Goal: Book appointment/travel/reservation

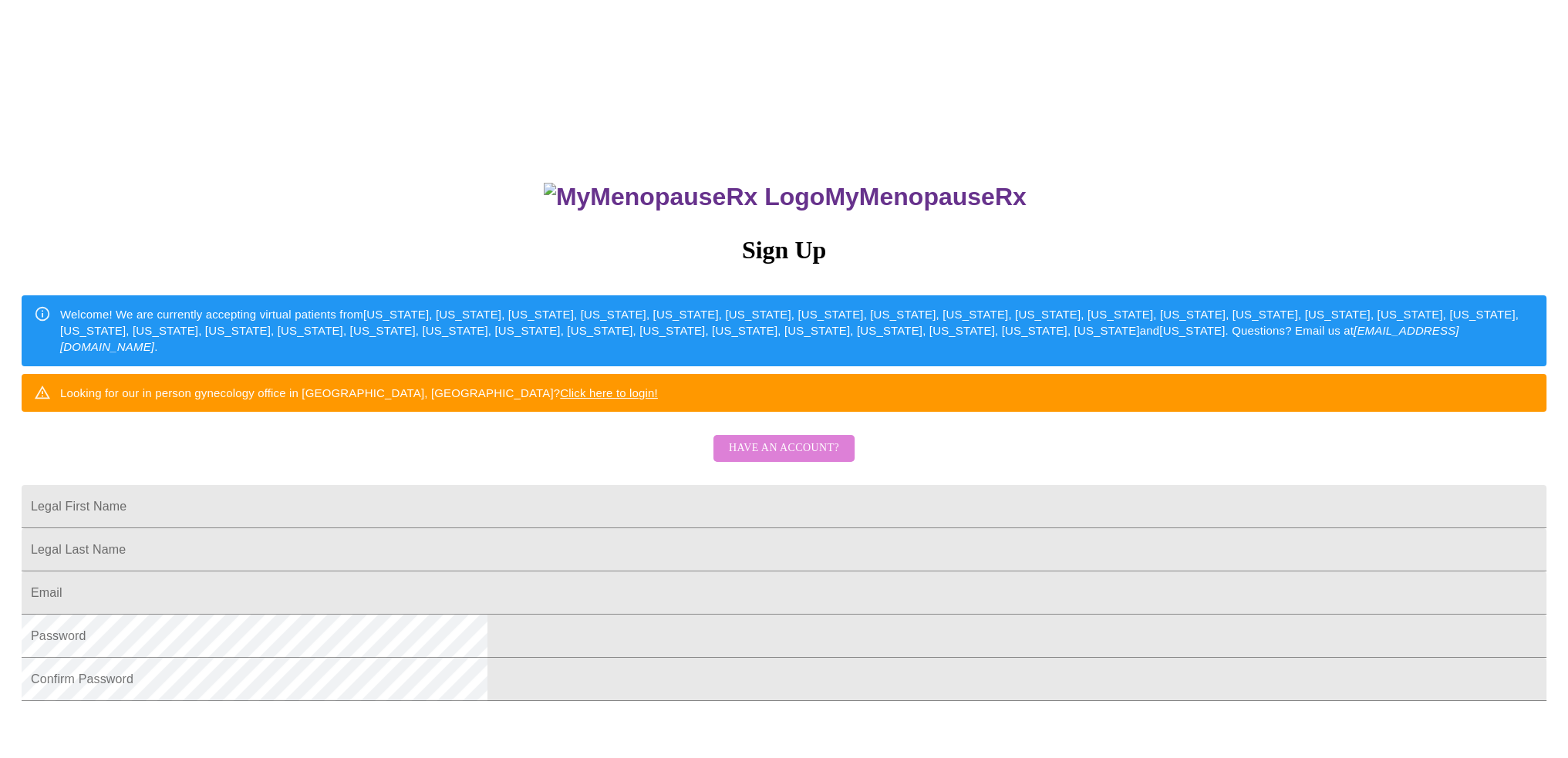
click at [808, 458] on span "Have an account?" at bounding box center [784, 448] width 110 height 19
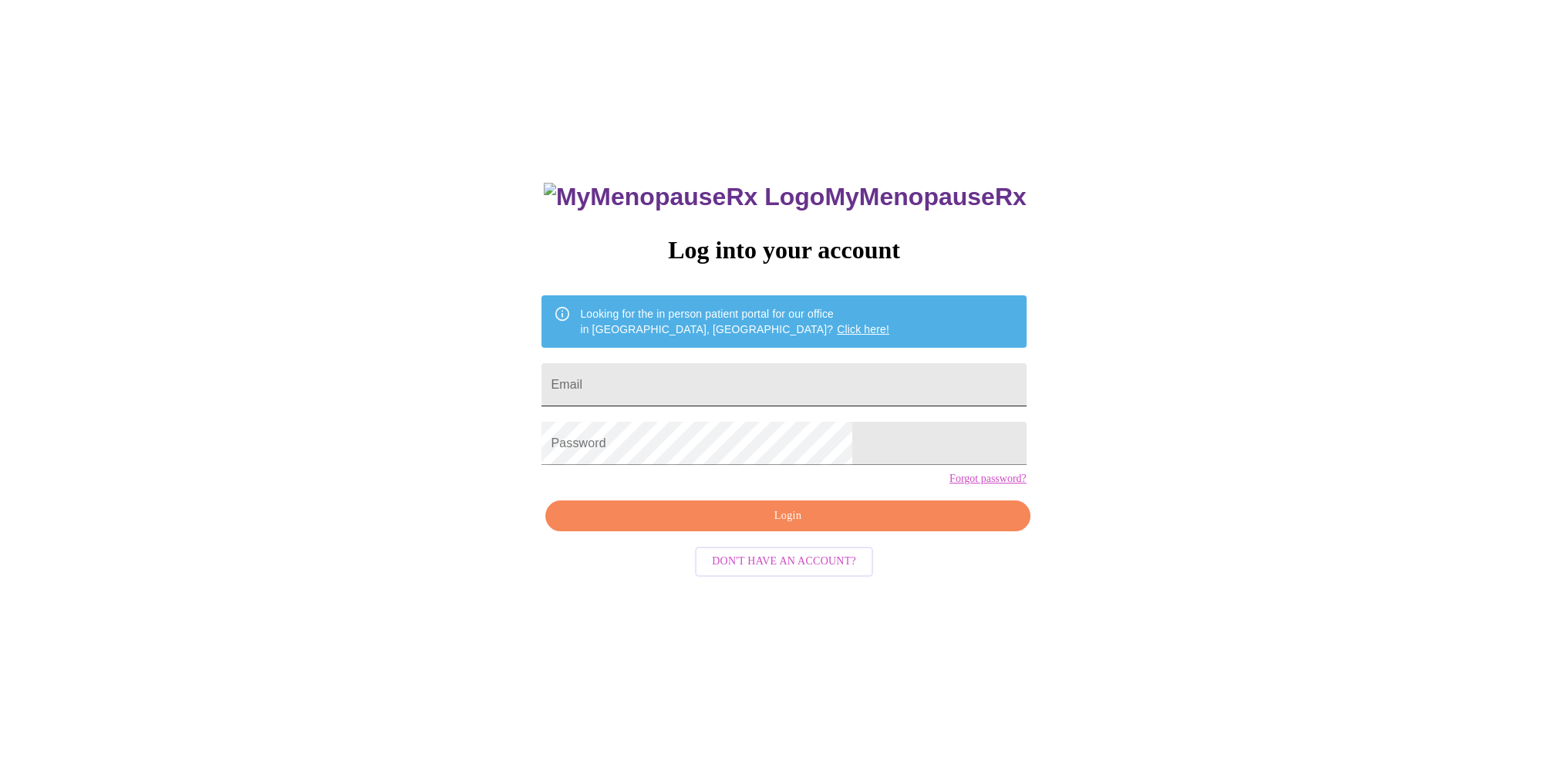
click at [698, 375] on input "Email" at bounding box center [783, 386] width 484 height 44
type input "[EMAIL_ADDRESS][DOMAIN_NAME]"
click at [765, 526] on span "Login" at bounding box center [787, 516] width 449 height 19
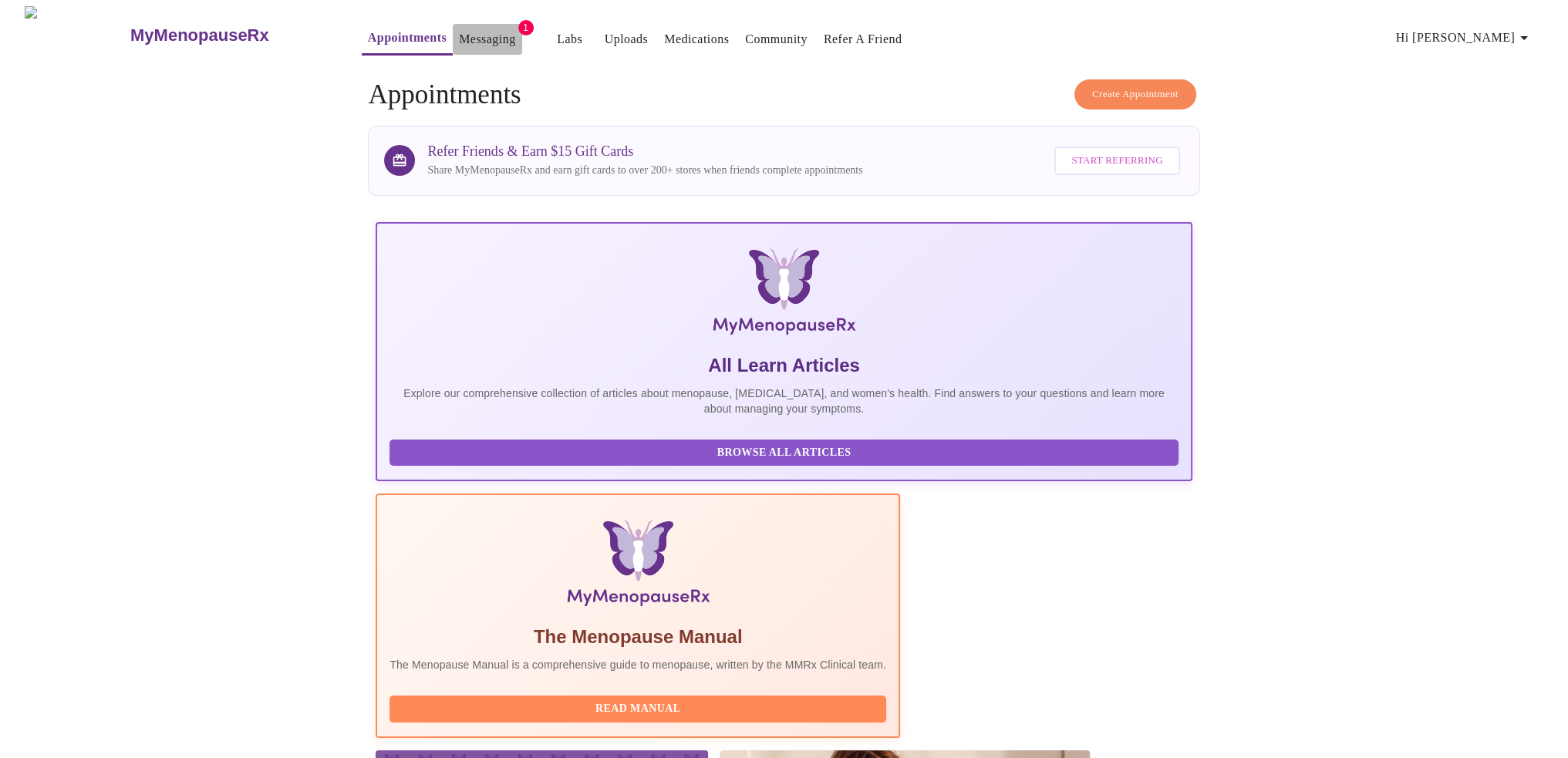
click at [459, 38] on link "Messaging" at bounding box center [487, 39] width 57 height 22
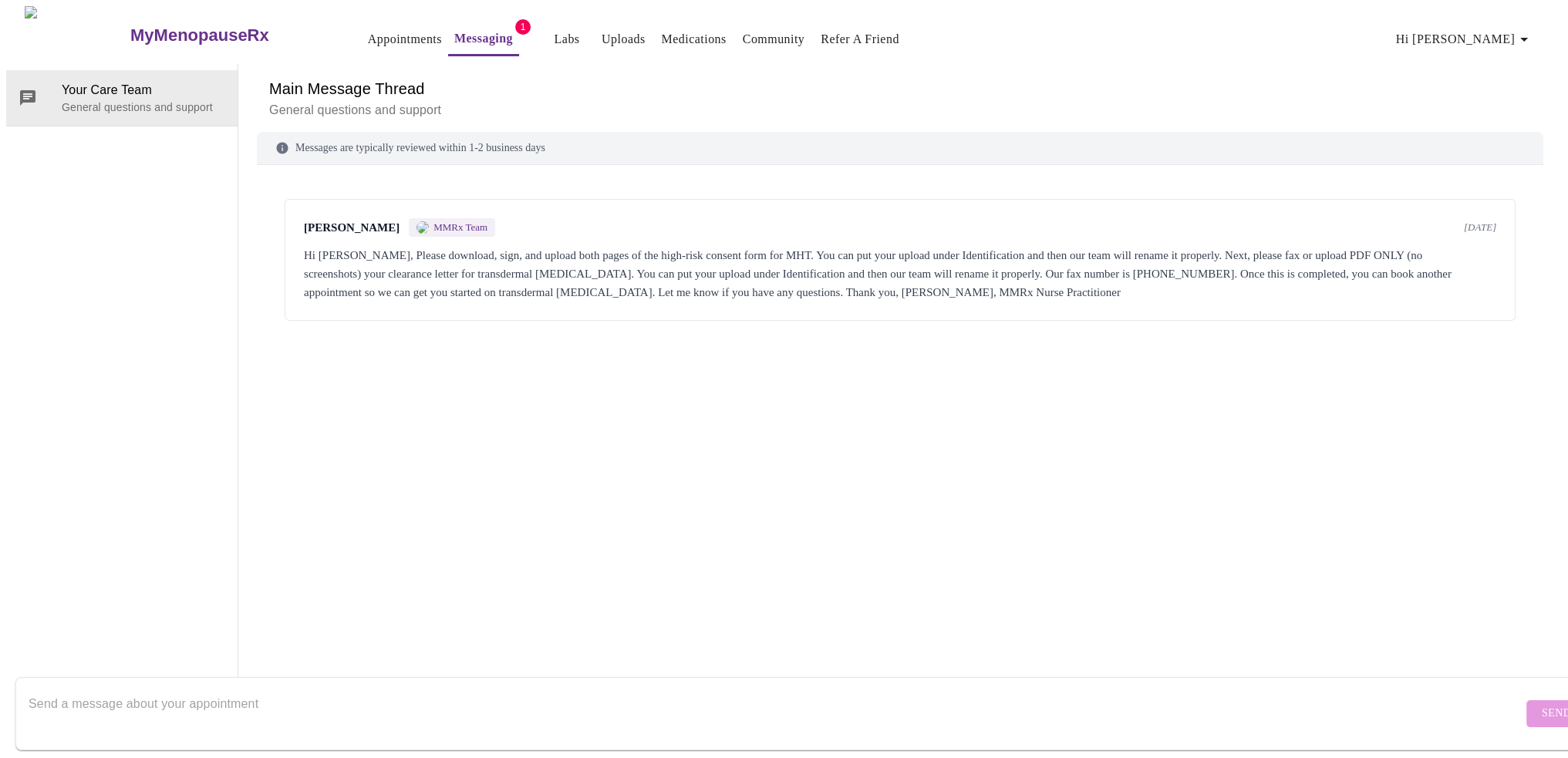
click at [602, 31] on link "Uploads" at bounding box center [624, 39] width 44 height 22
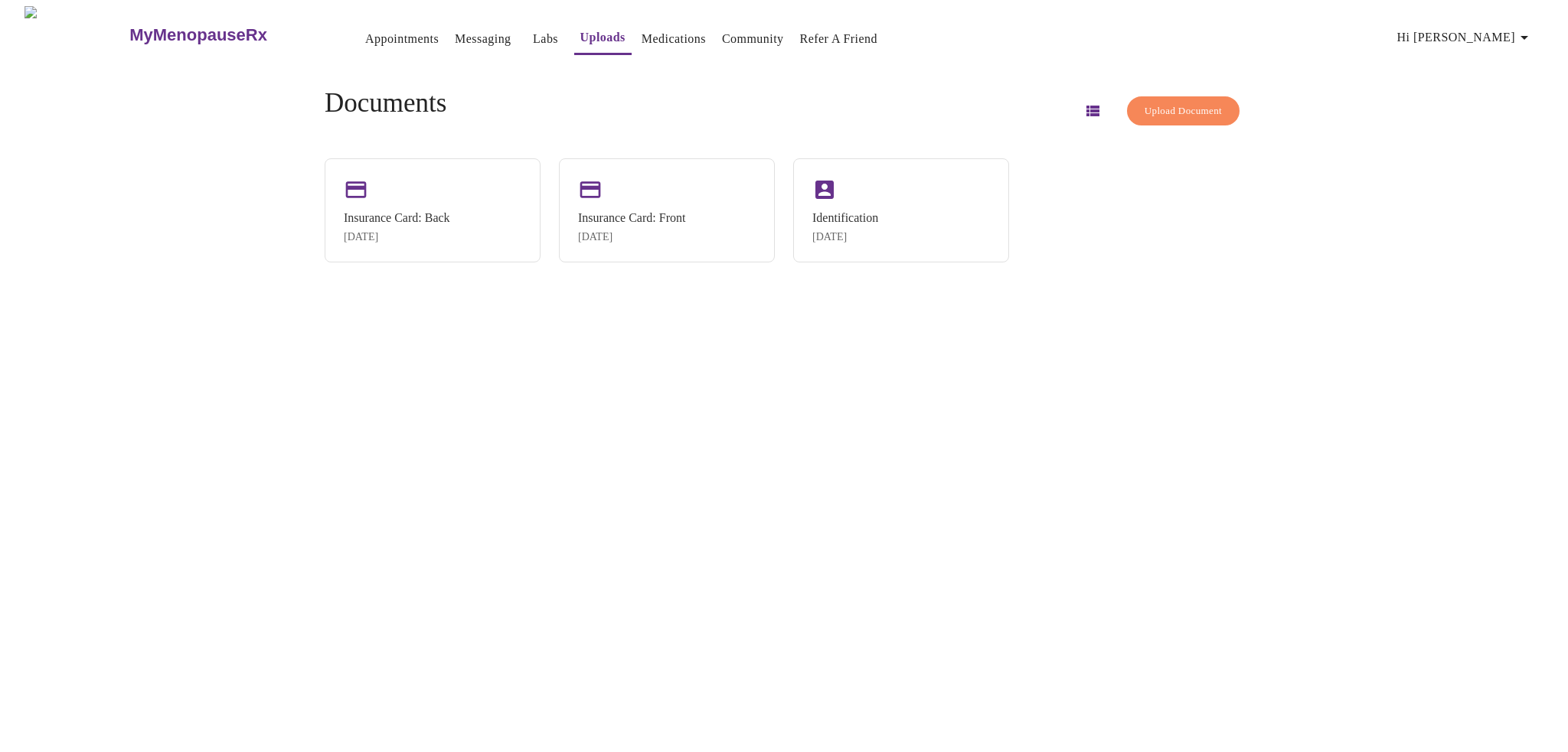
click at [365, 29] on link "Appointments" at bounding box center [402, 39] width 74 height 22
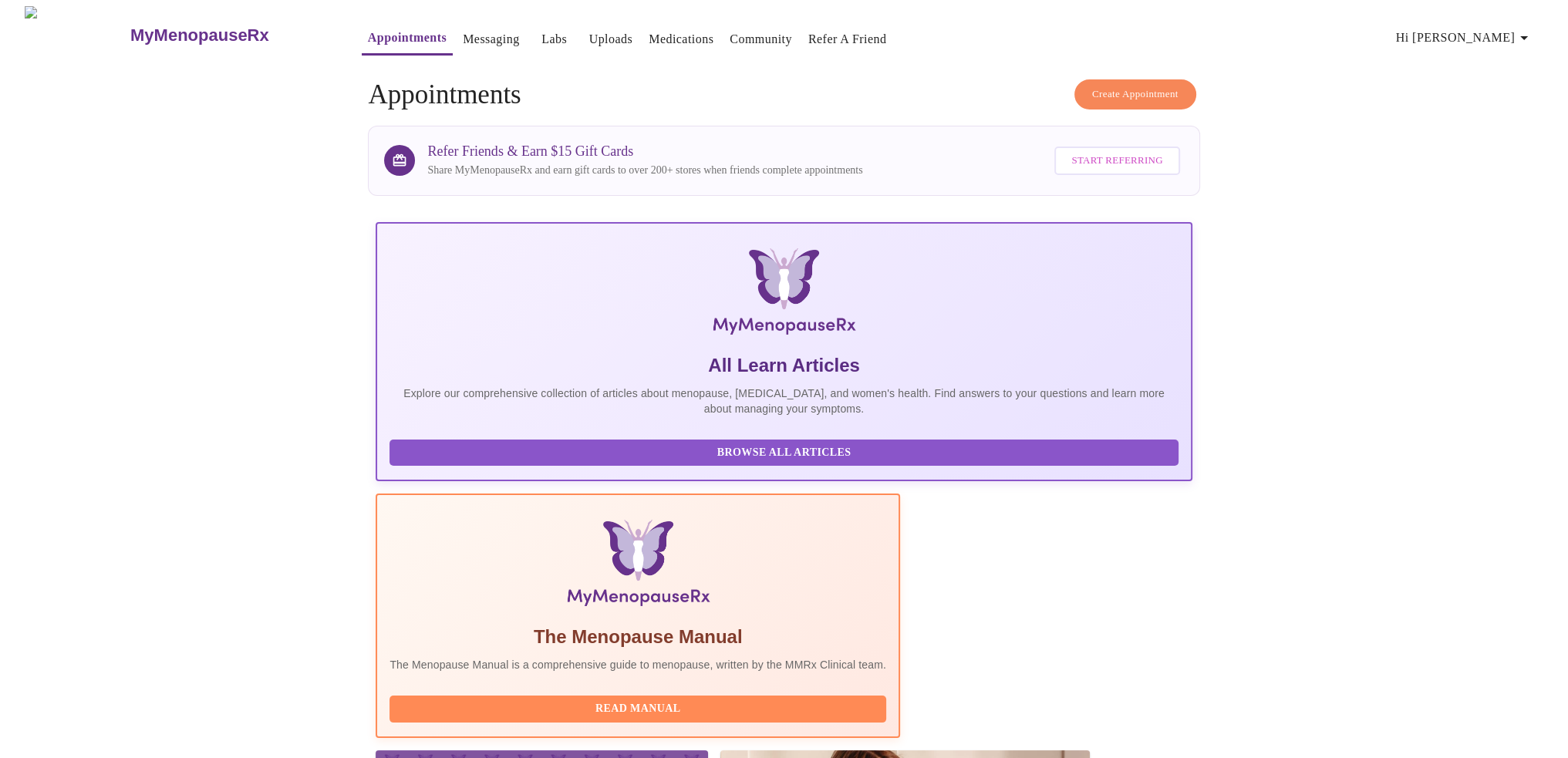
click at [463, 38] on link "Messaging" at bounding box center [491, 39] width 57 height 22
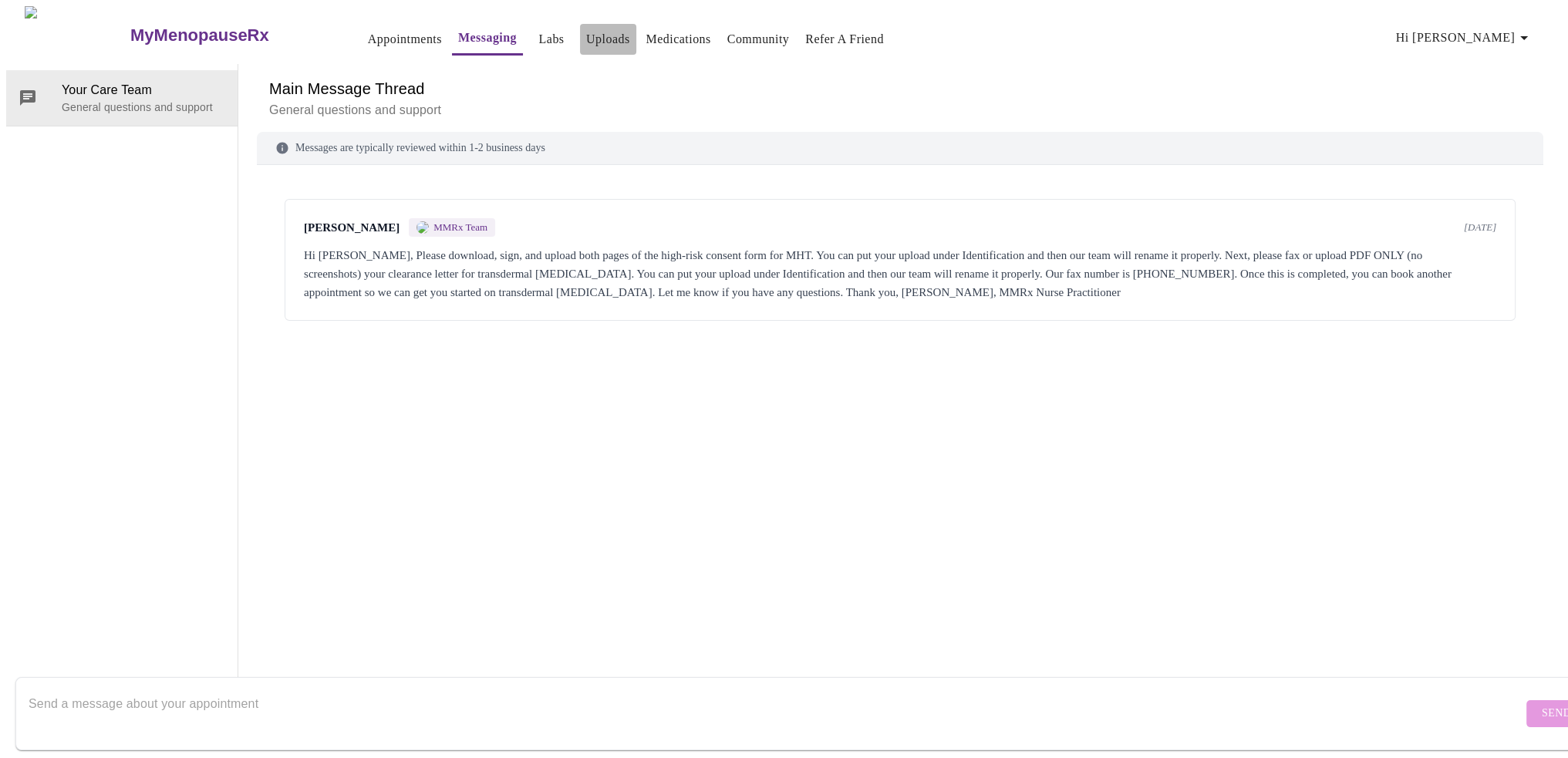
click at [586, 36] on link "Uploads" at bounding box center [608, 39] width 44 height 22
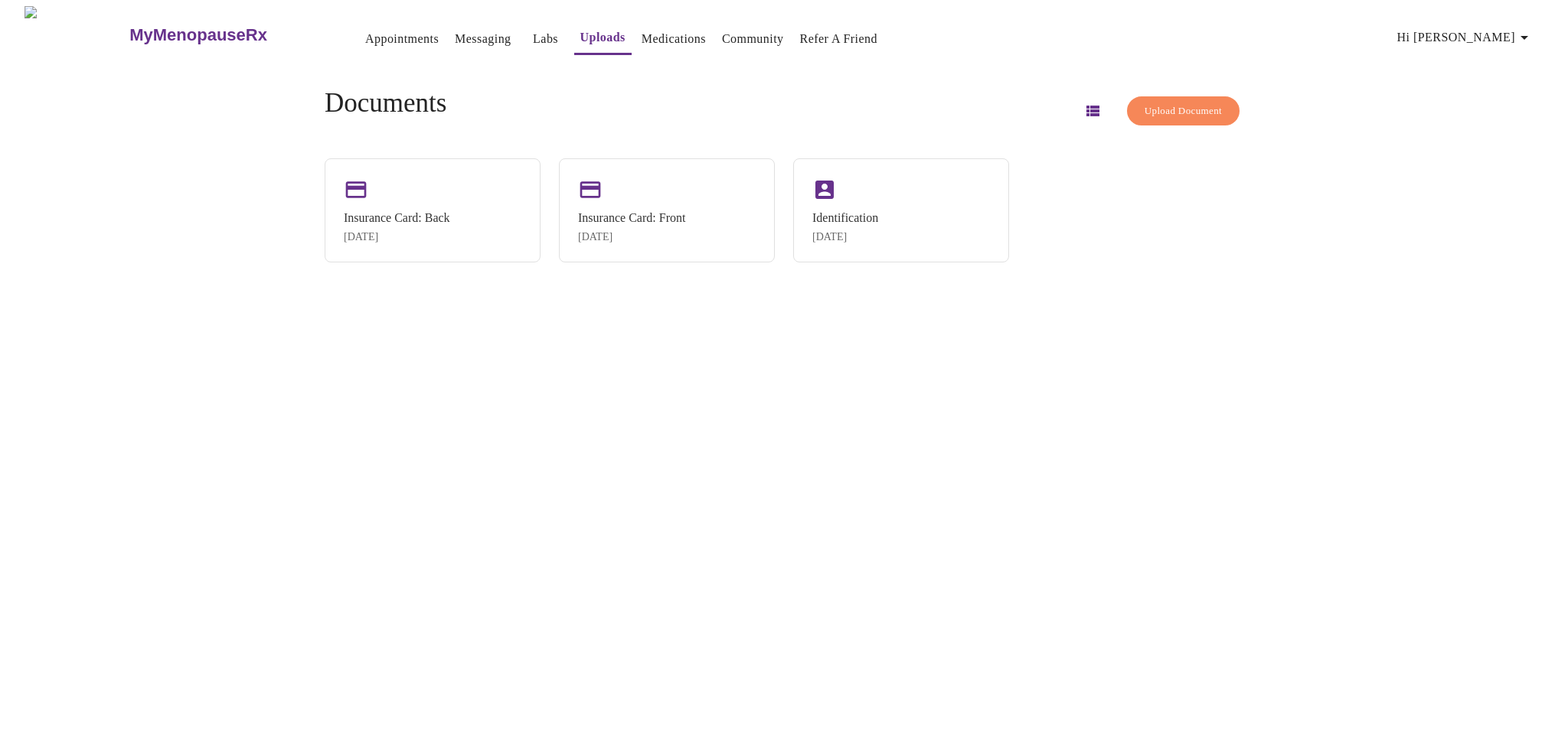
click at [455, 38] on link "Messaging" at bounding box center [482, 39] width 56 height 22
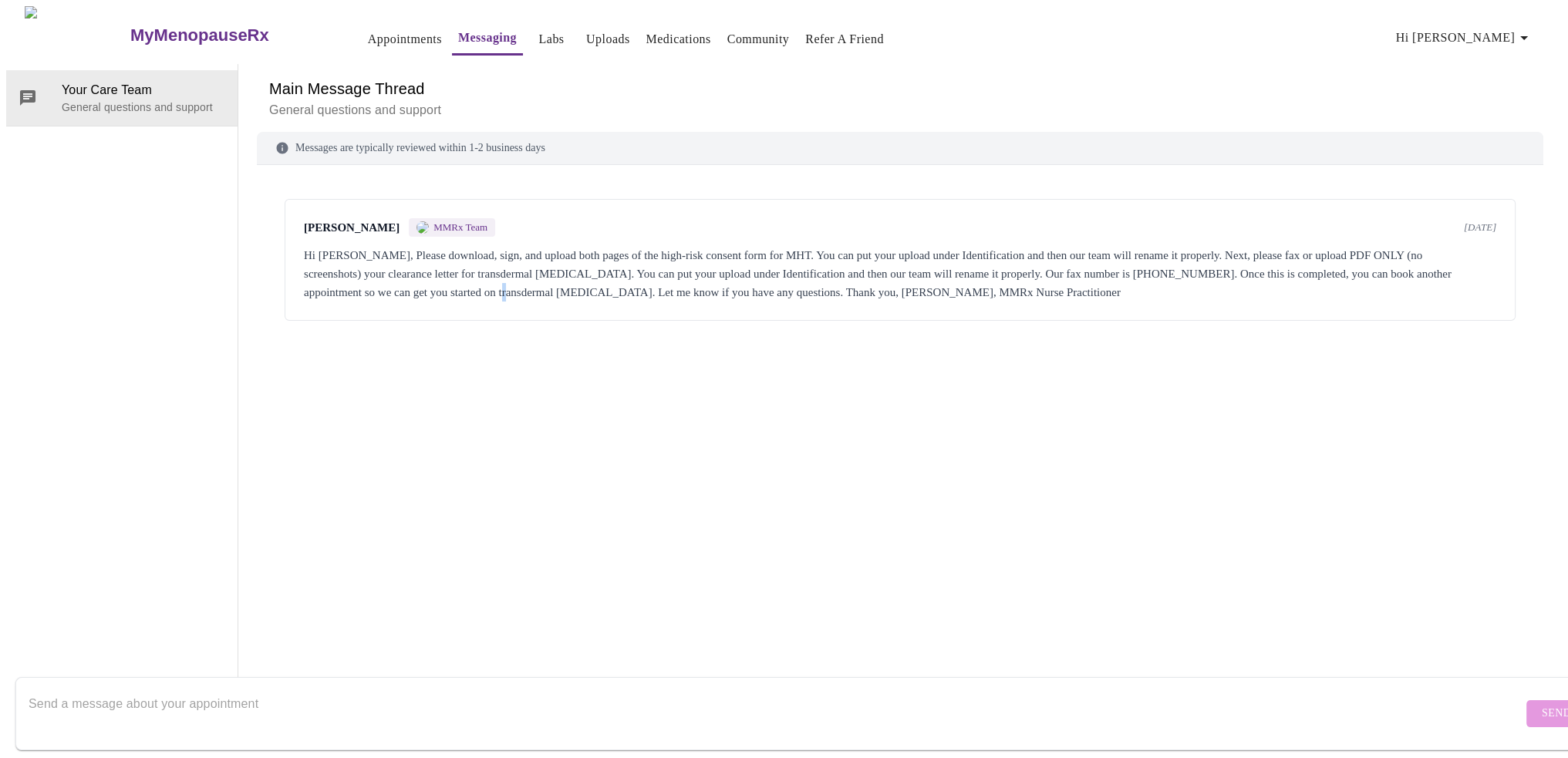
drag, startPoint x: 791, startPoint y: 465, endPoint x: 632, endPoint y: 413, distance: 167.3
click at [632, 413] on div "[PERSON_NAME] MMRx Team [DATE] Hi [PERSON_NAME], Please download, sign, and upl…" at bounding box center [900, 409] width 1286 height 452
click at [586, 39] on link "Uploads" at bounding box center [608, 39] width 44 height 22
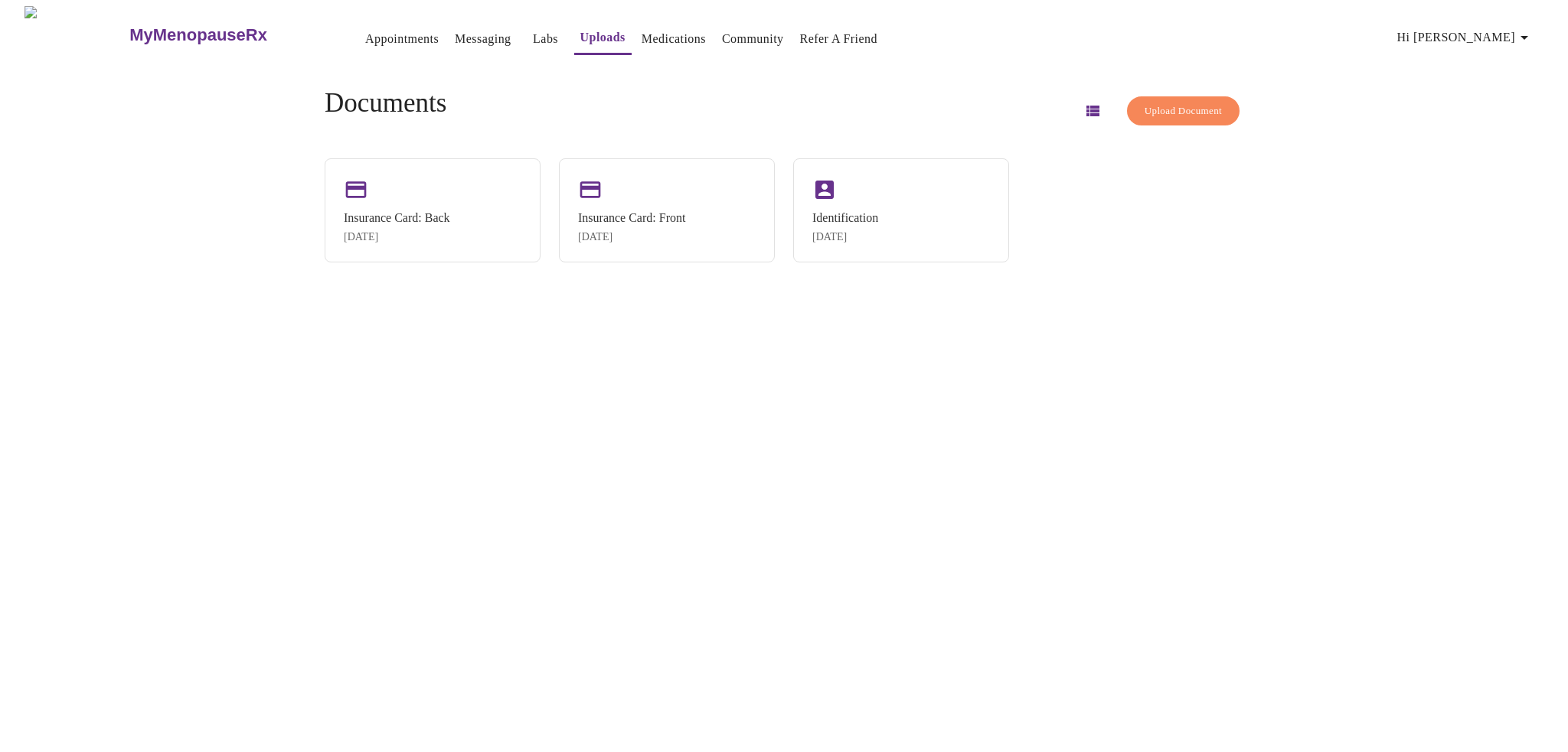
click at [1165, 105] on span "Upload Document" at bounding box center [1183, 112] width 77 height 17
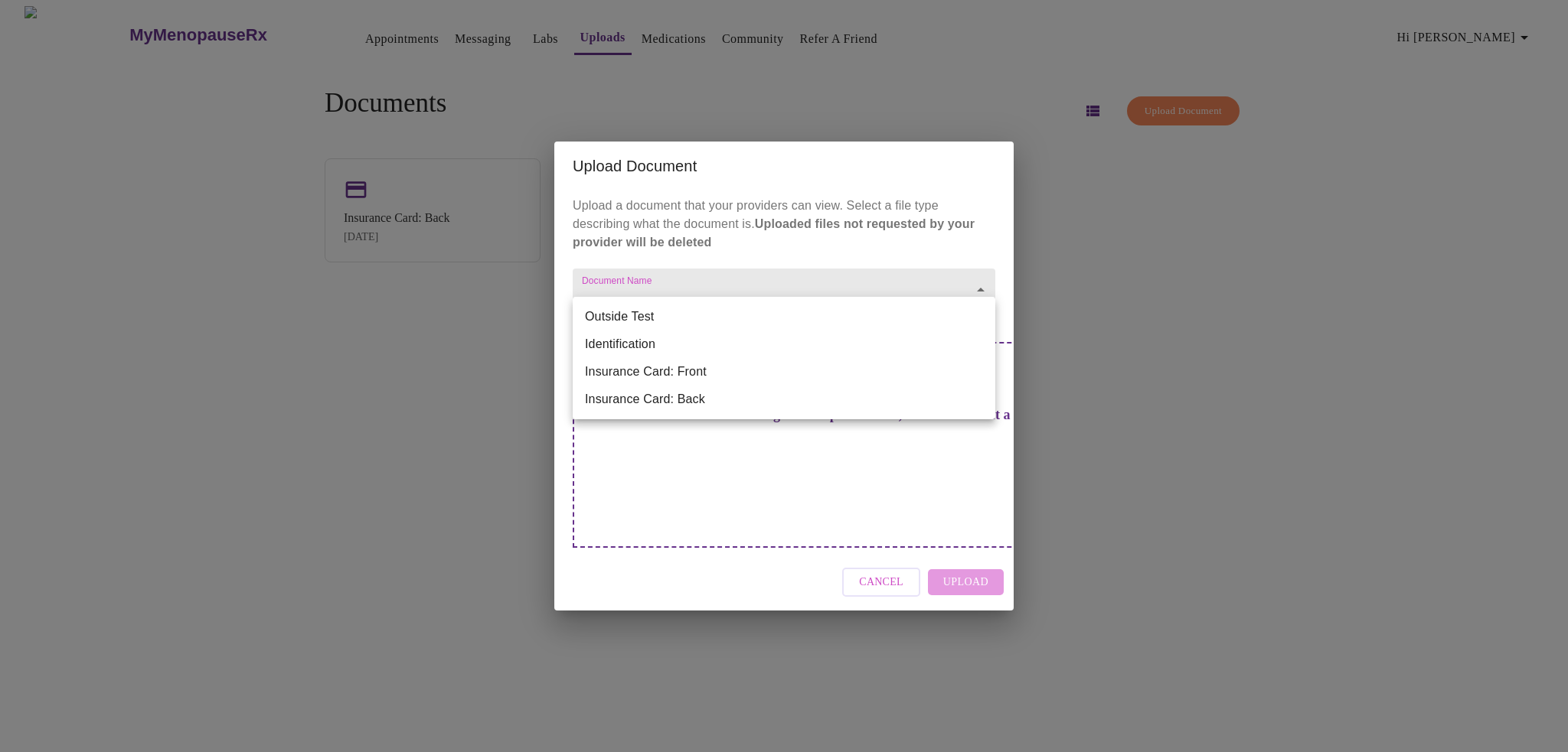
click at [762, 315] on body "MyMenopauseRx Appointments Messaging Labs Uploads Medications Community Refer a…" at bounding box center [784, 382] width 1556 height 752
click at [745, 341] on li "Identification" at bounding box center [784, 344] width 423 height 28
type input "Identification"
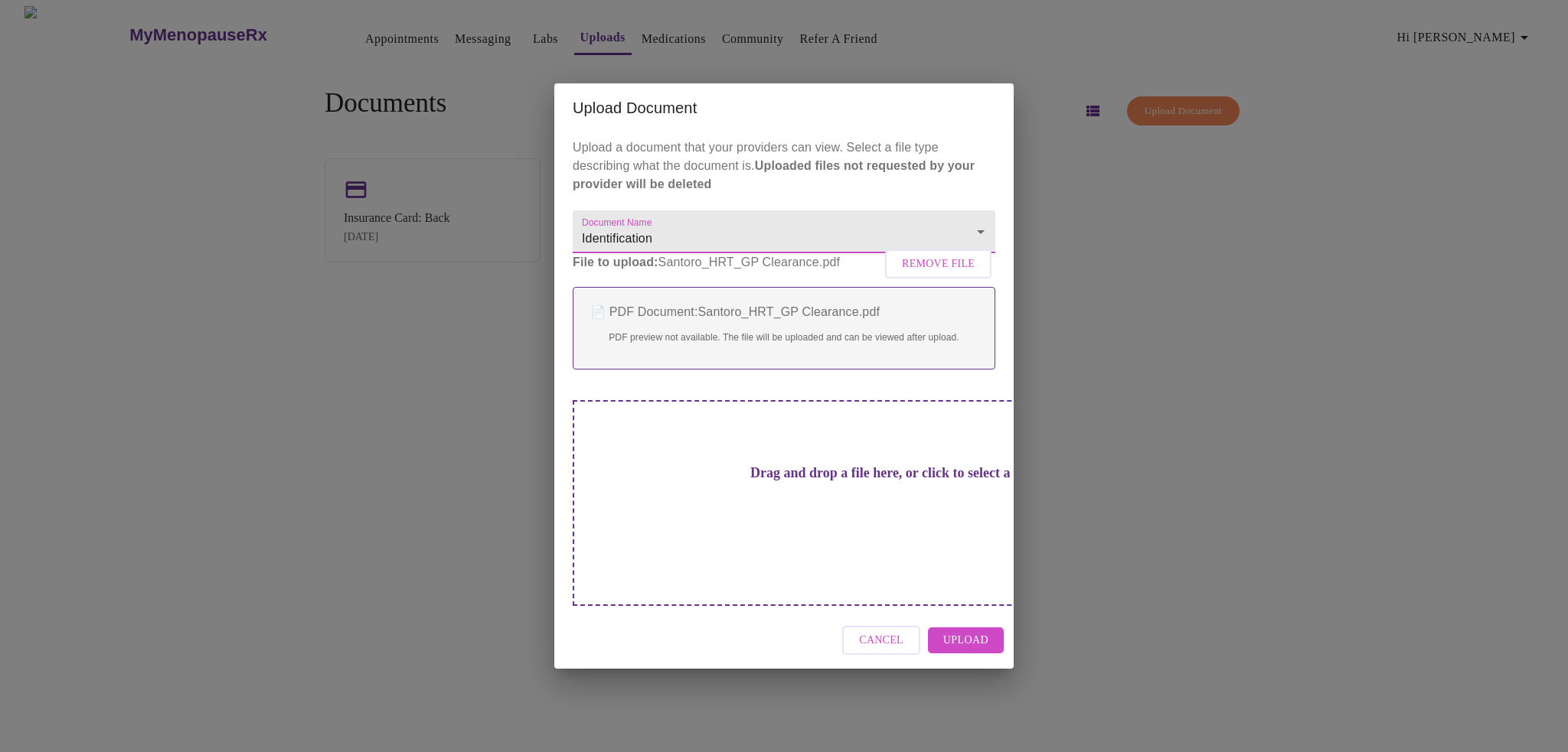
click at [912, 627] on button "Cancel" at bounding box center [881, 640] width 78 height 29
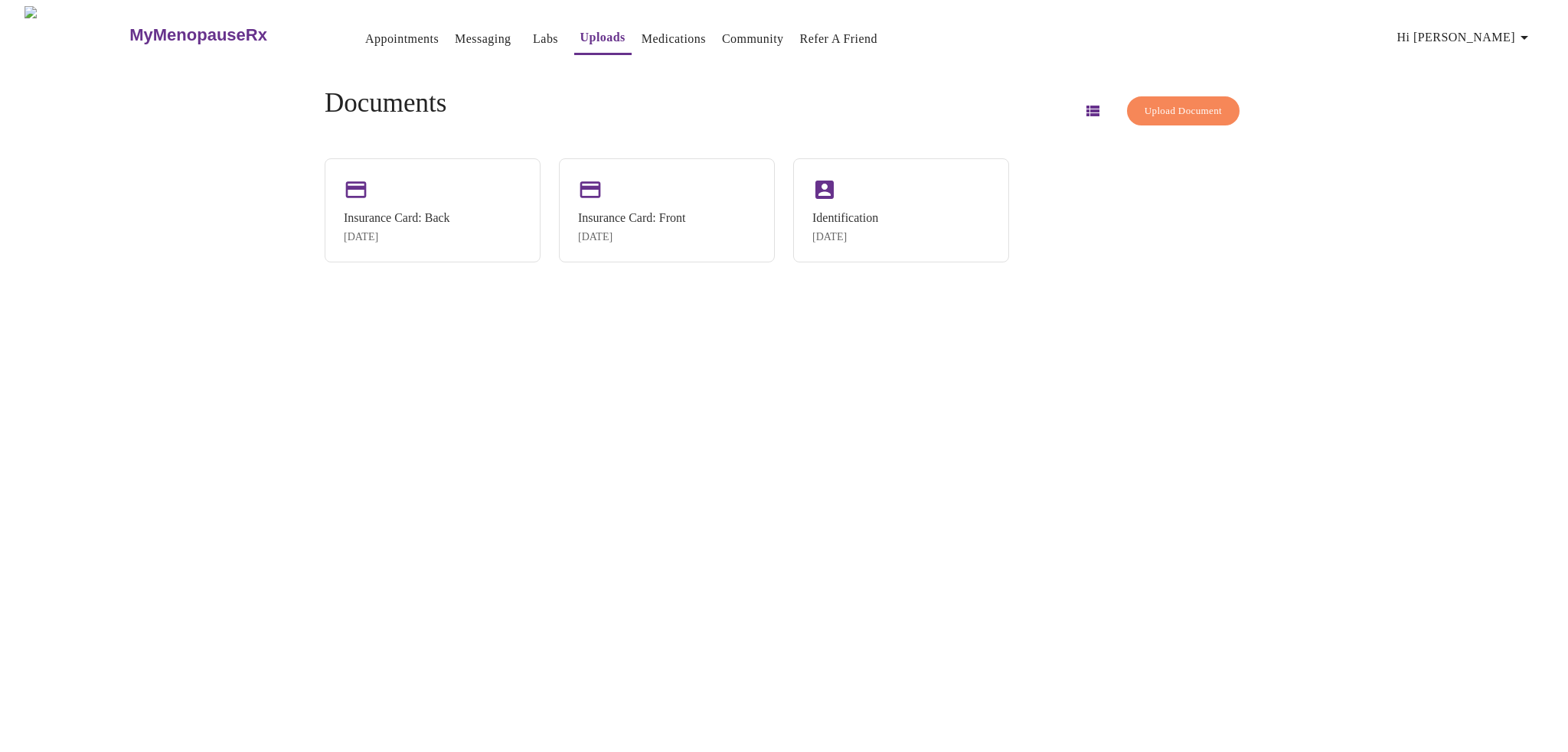
click at [1166, 96] on button "Upload Document" at bounding box center [1184, 111] width 113 height 29
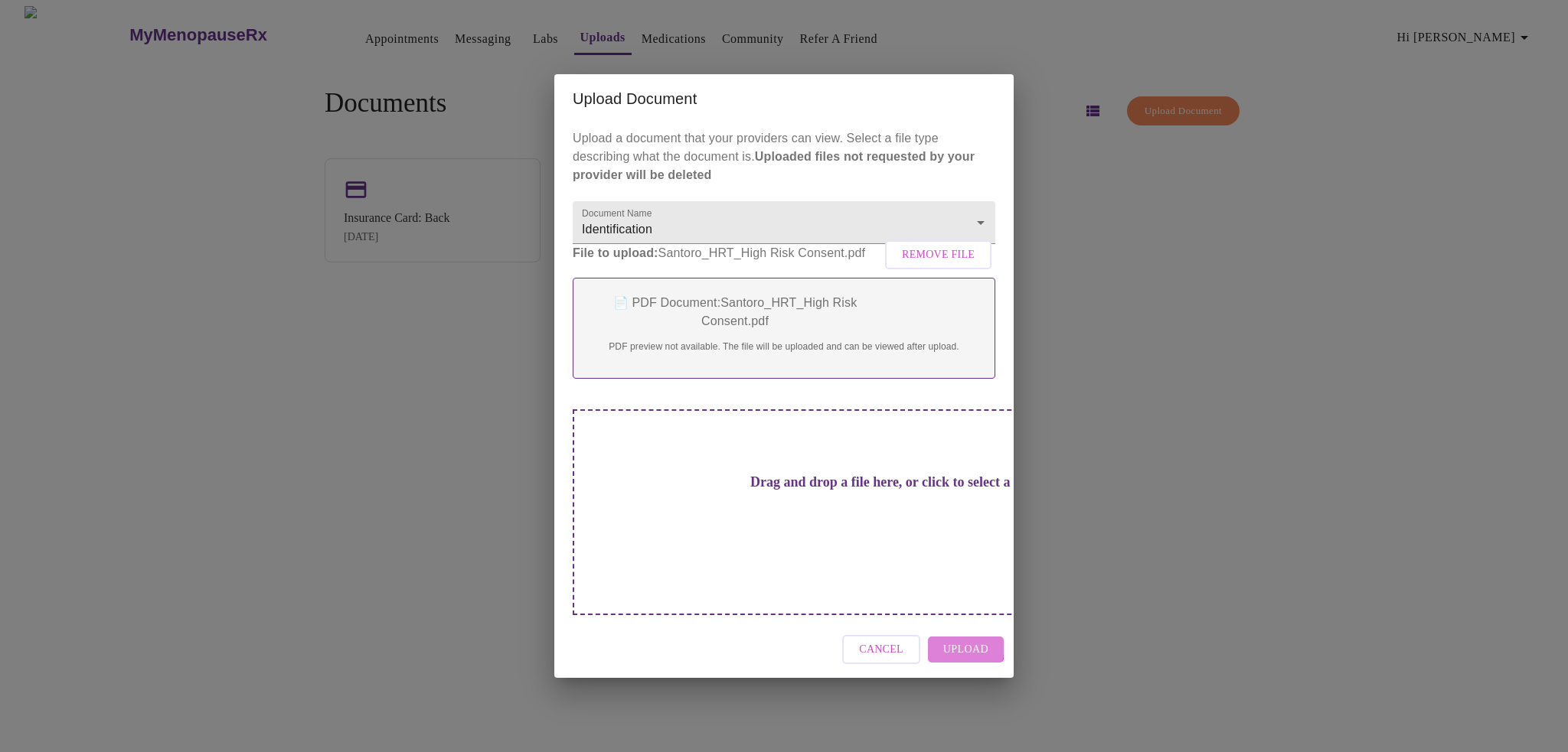
click at [939, 637] on button "Upload" at bounding box center [966, 650] width 76 height 27
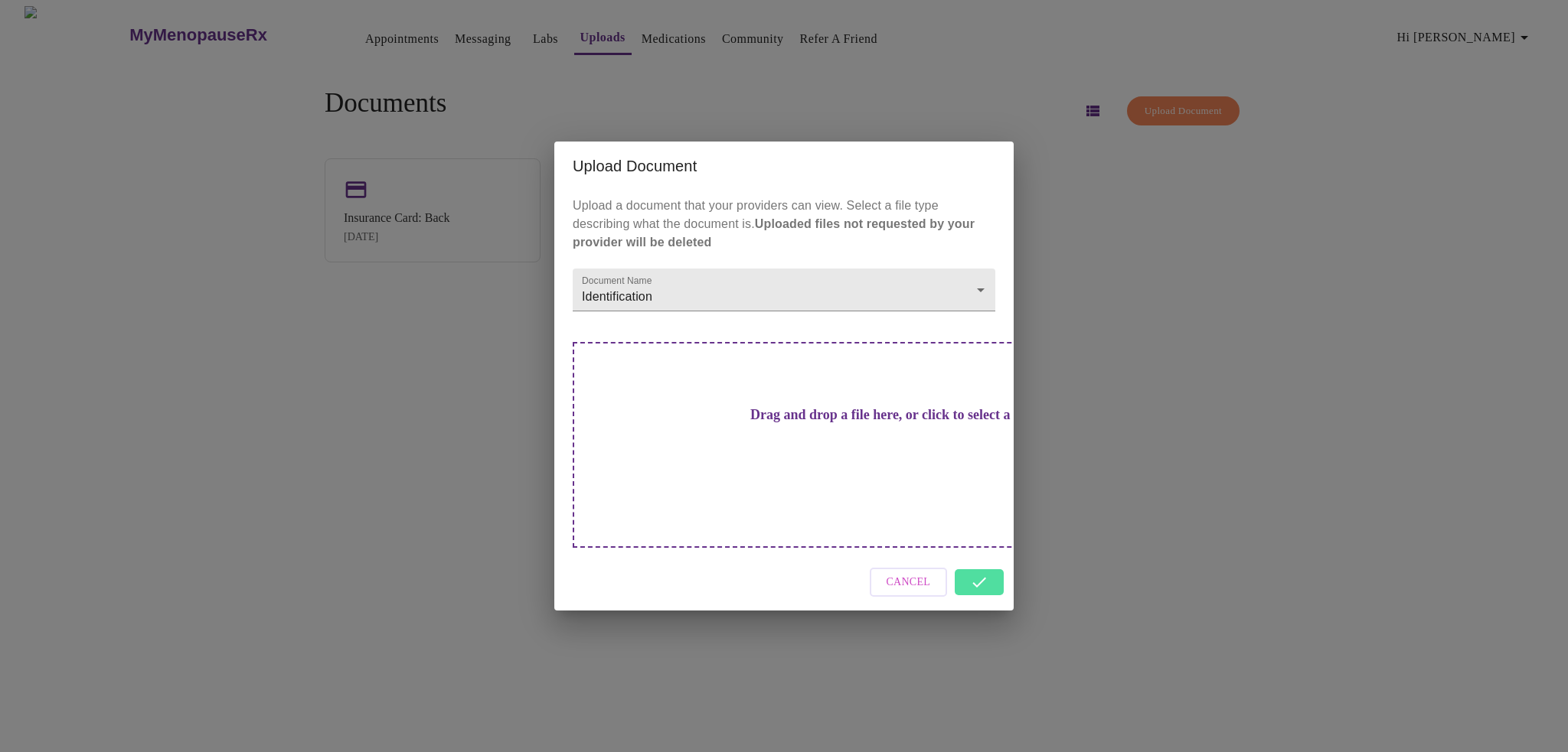
click at [980, 554] on div "Cancel" at bounding box center [784, 582] width 460 height 57
drag, startPoint x: 980, startPoint y: 553, endPoint x: 980, endPoint y: 561, distance: 8.0
click at [980, 561] on div "Cancel" at bounding box center [784, 582] width 460 height 57
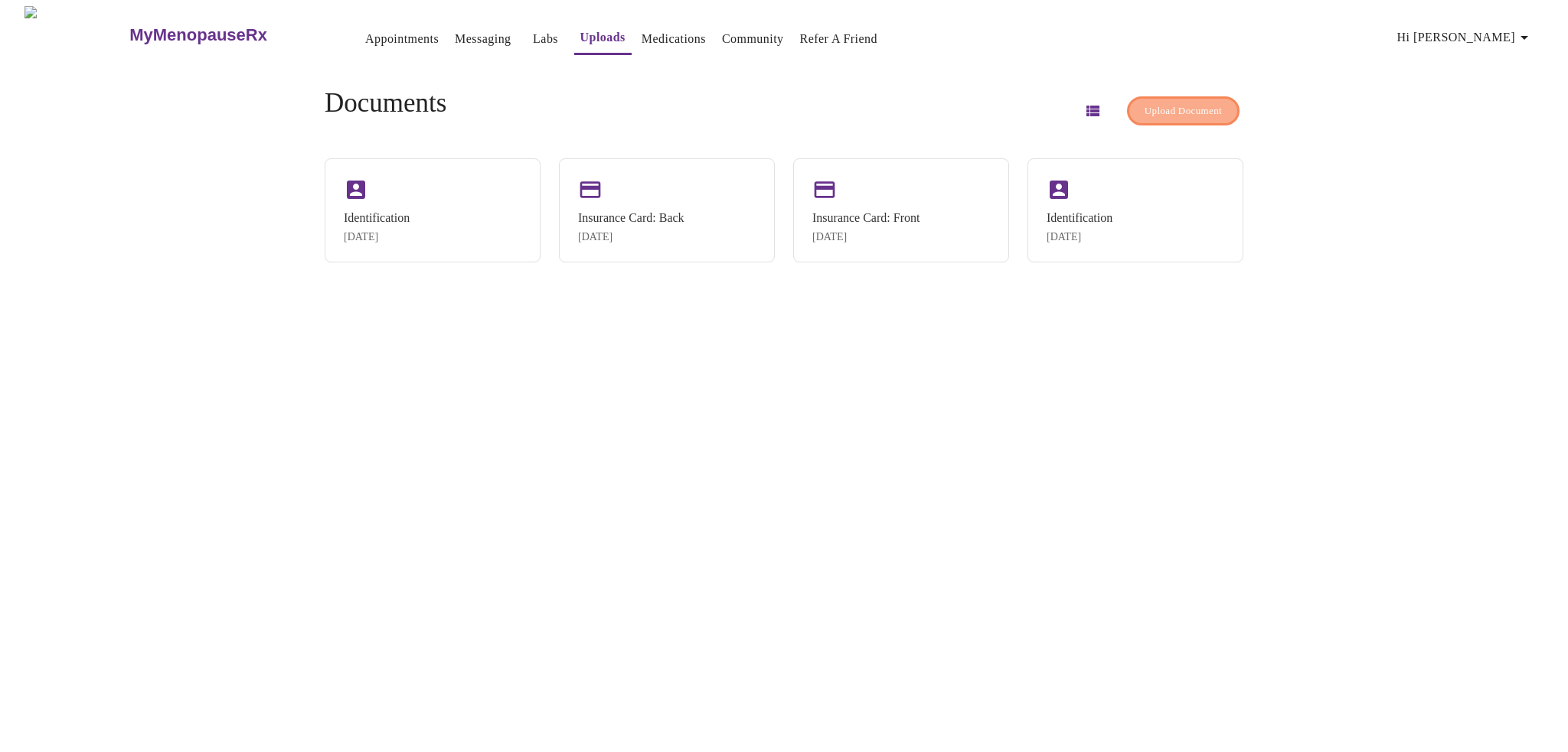
click at [1197, 96] on button "Upload Document" at bounding box center [1184, 111] width 113 height 29
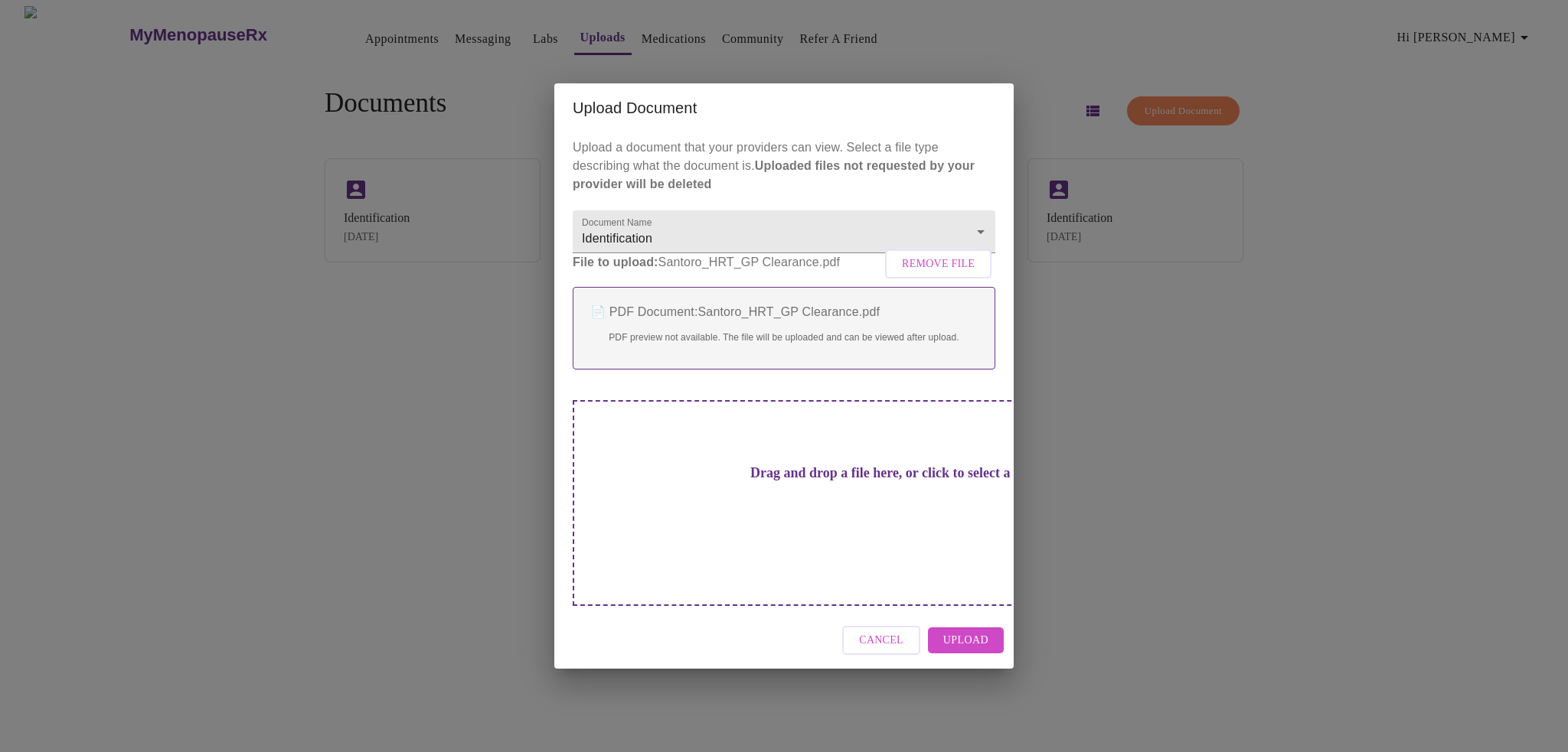
click at [965, 613] on div "Cancel Upload" at bounding box center [784, 641] width 460 height 57
click at [965, 632] on span "Upload" at bounding box center [966, 641] width 45 height 19
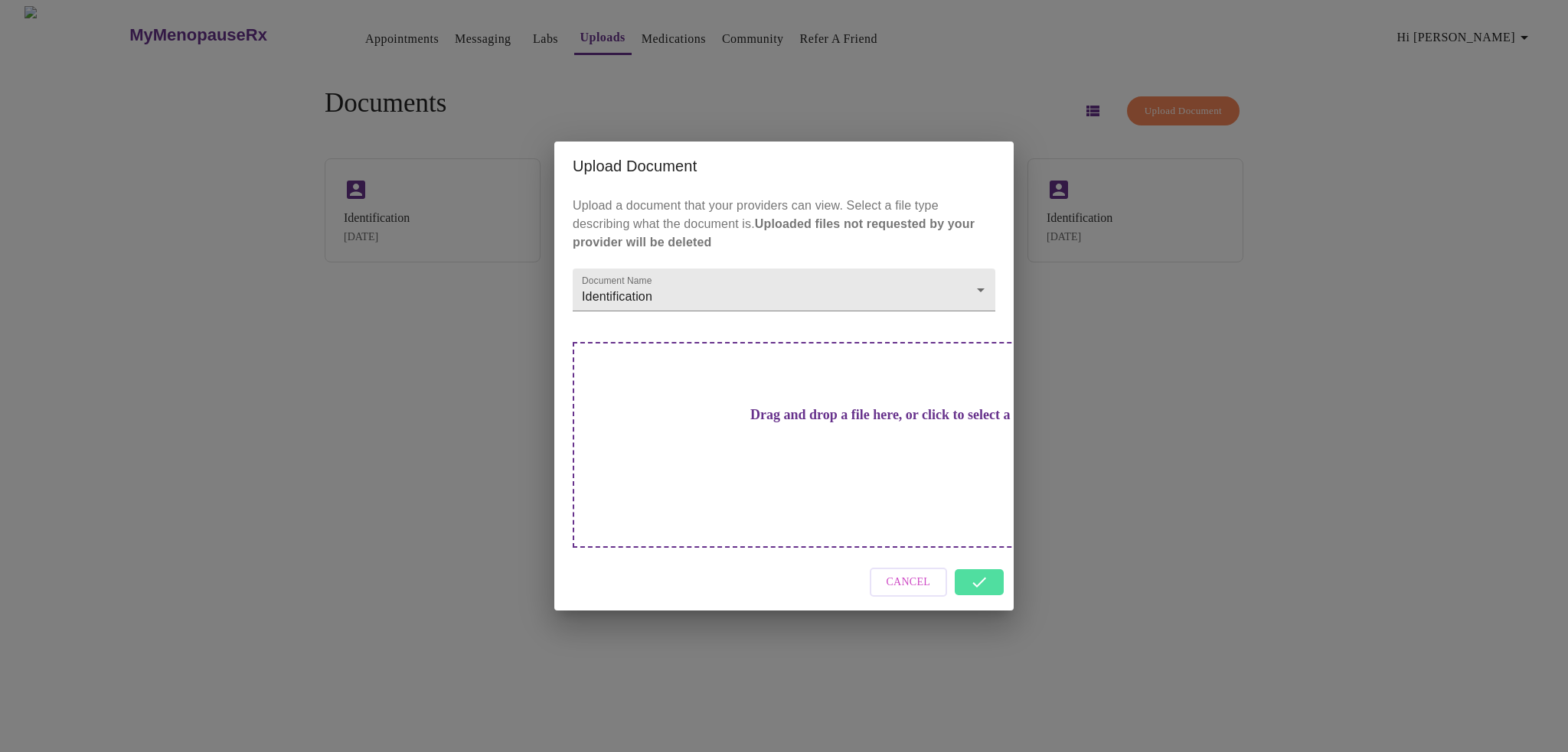
click at [964, 555] on div "Cancel" at bounding box center [784, 582] width 460 height 57
click at [1322, 280] on div "Upload Document Upload a document that your providers can view. Select a file t…" at bounding box center [784, 376] width 1568 height 752
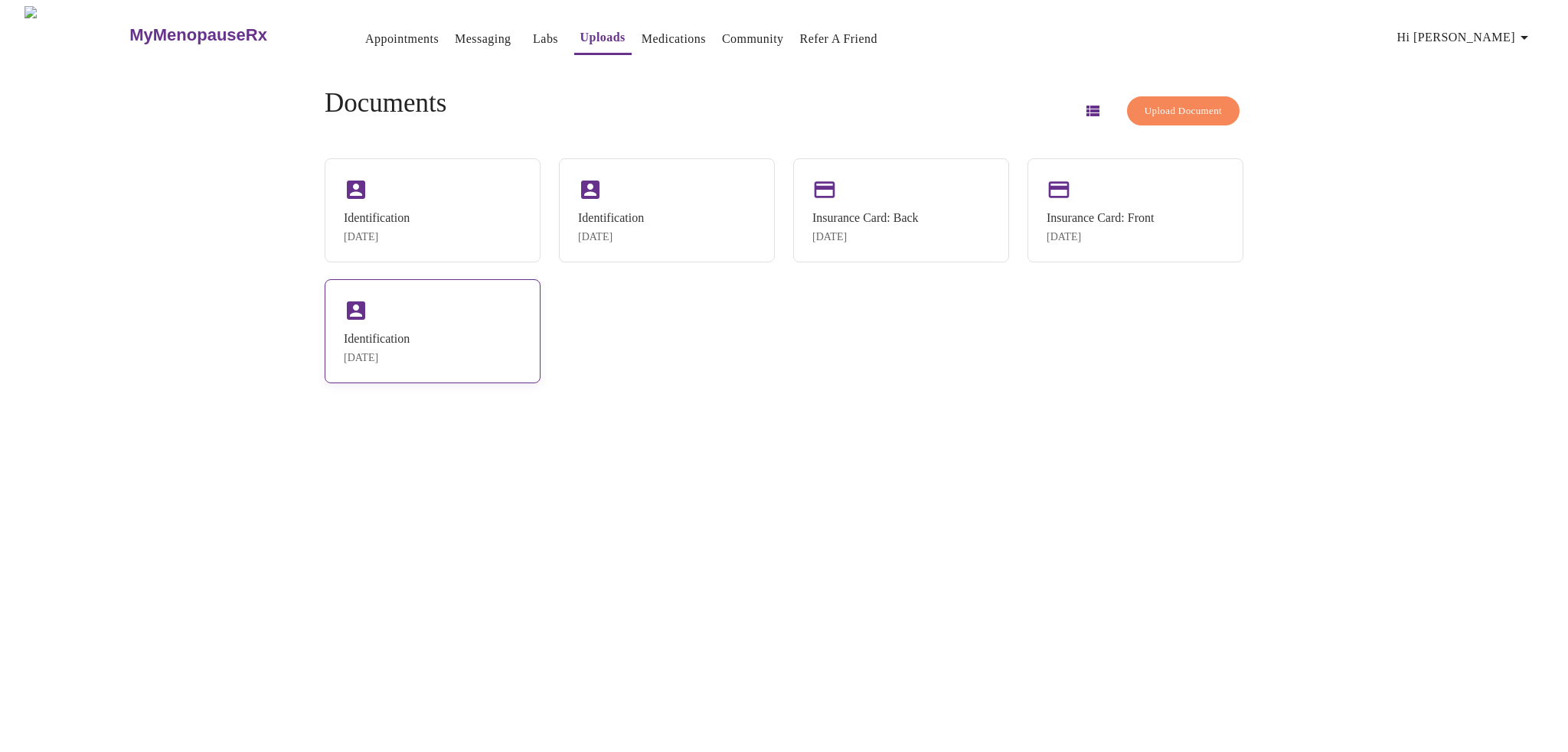
click at [410, 364] on div "[DATE]" at bounding box center [377, 358] width 66 height 12
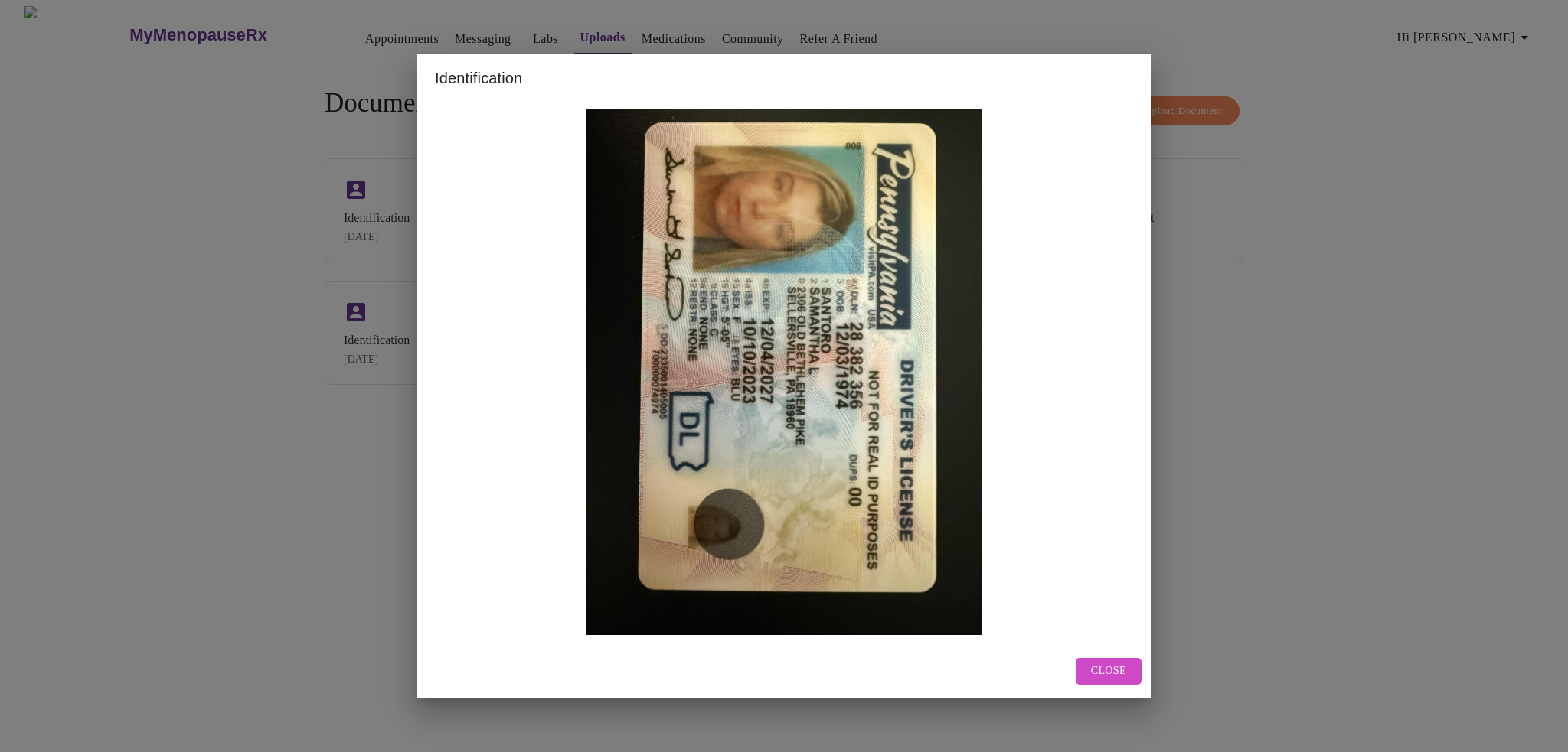
click at [1350, 354] on div "Identification Close" at bounding box center [784, 376] width 1568 height 752
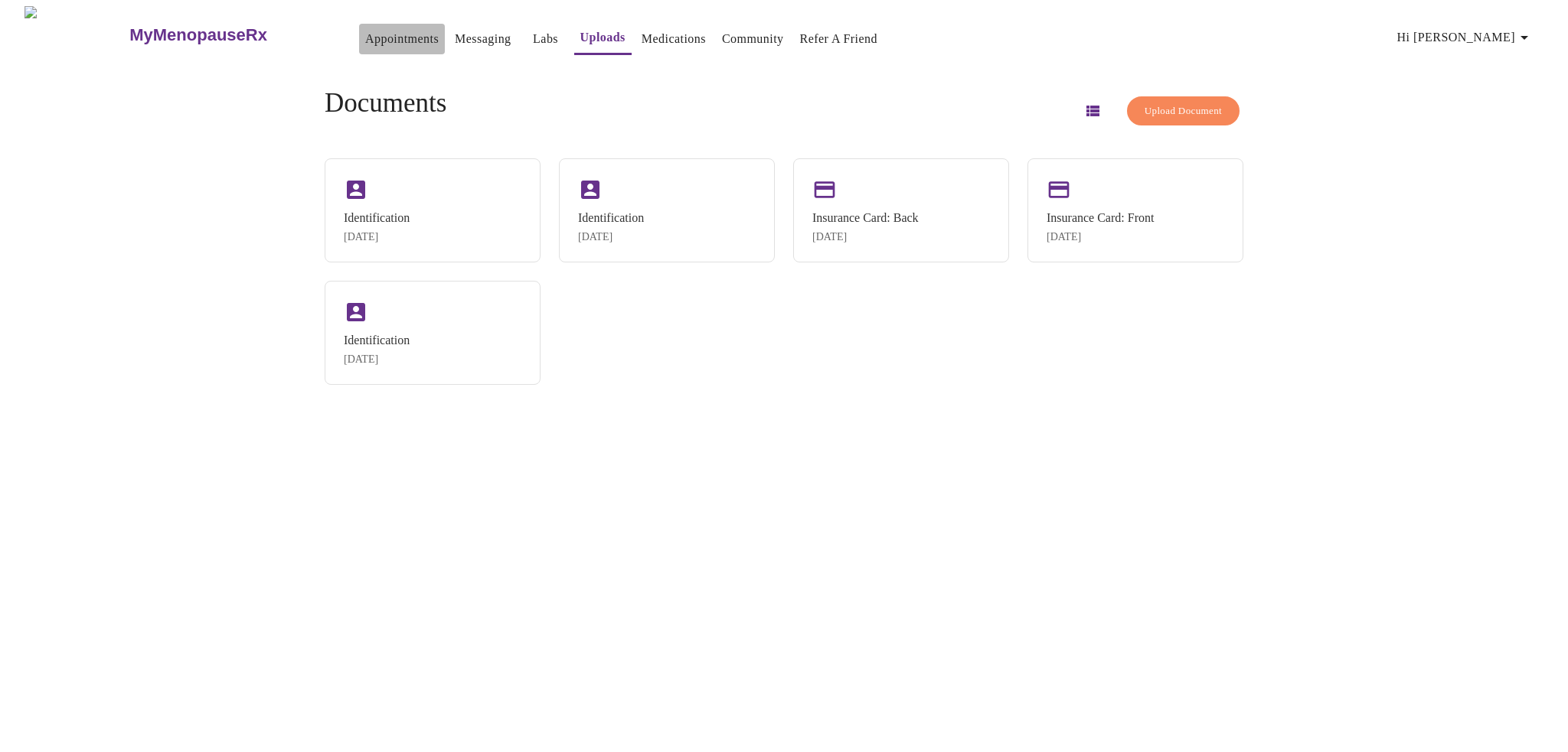
click at [389, 33] on link "Appointments" at bounding box center [402, 39] width 74 height 22
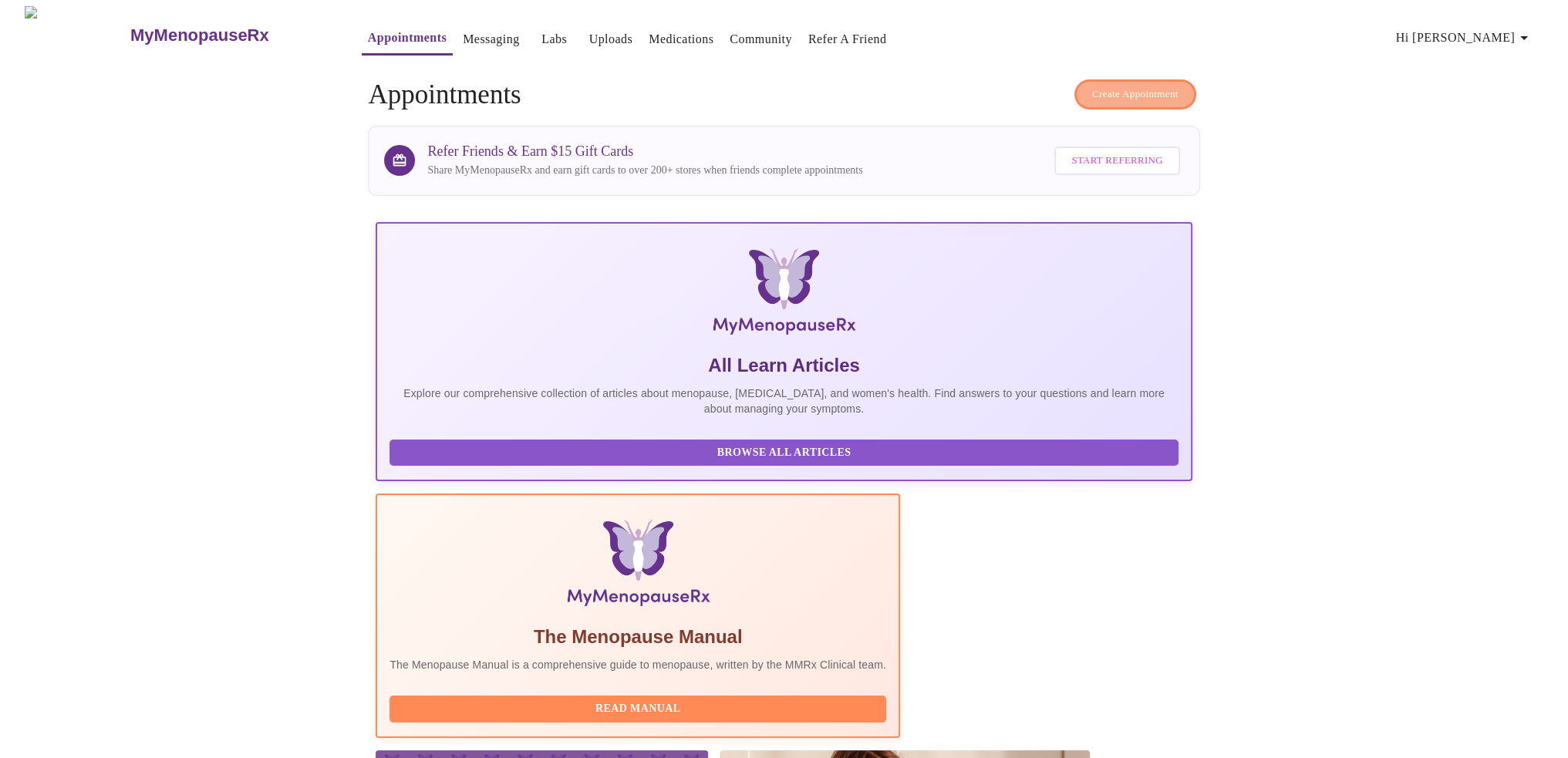
click at [1126, 86] on span "Create Appointment" at bounding box center [1135, 94] width 86 height 17
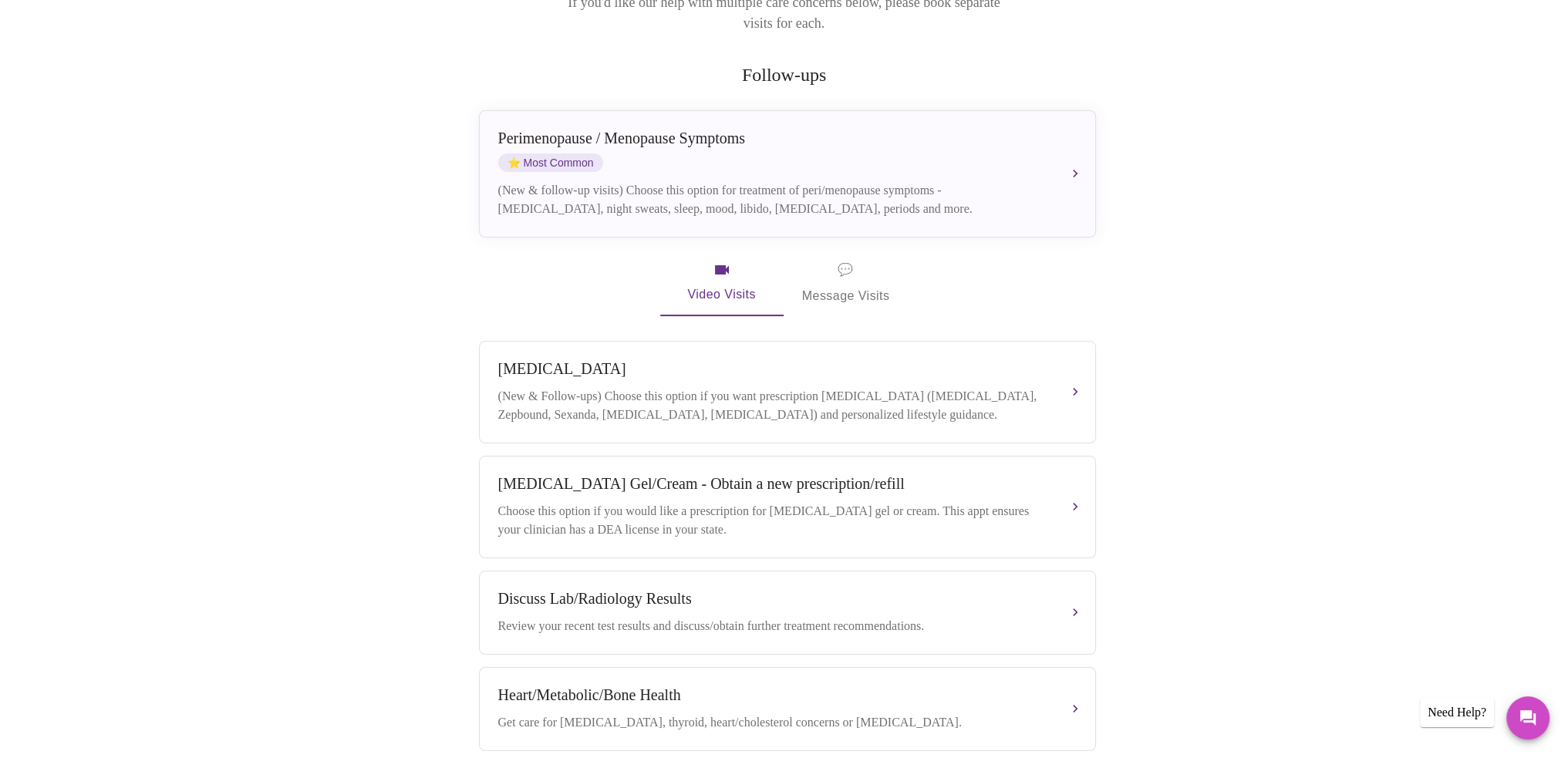
scroll to position [160, 0]
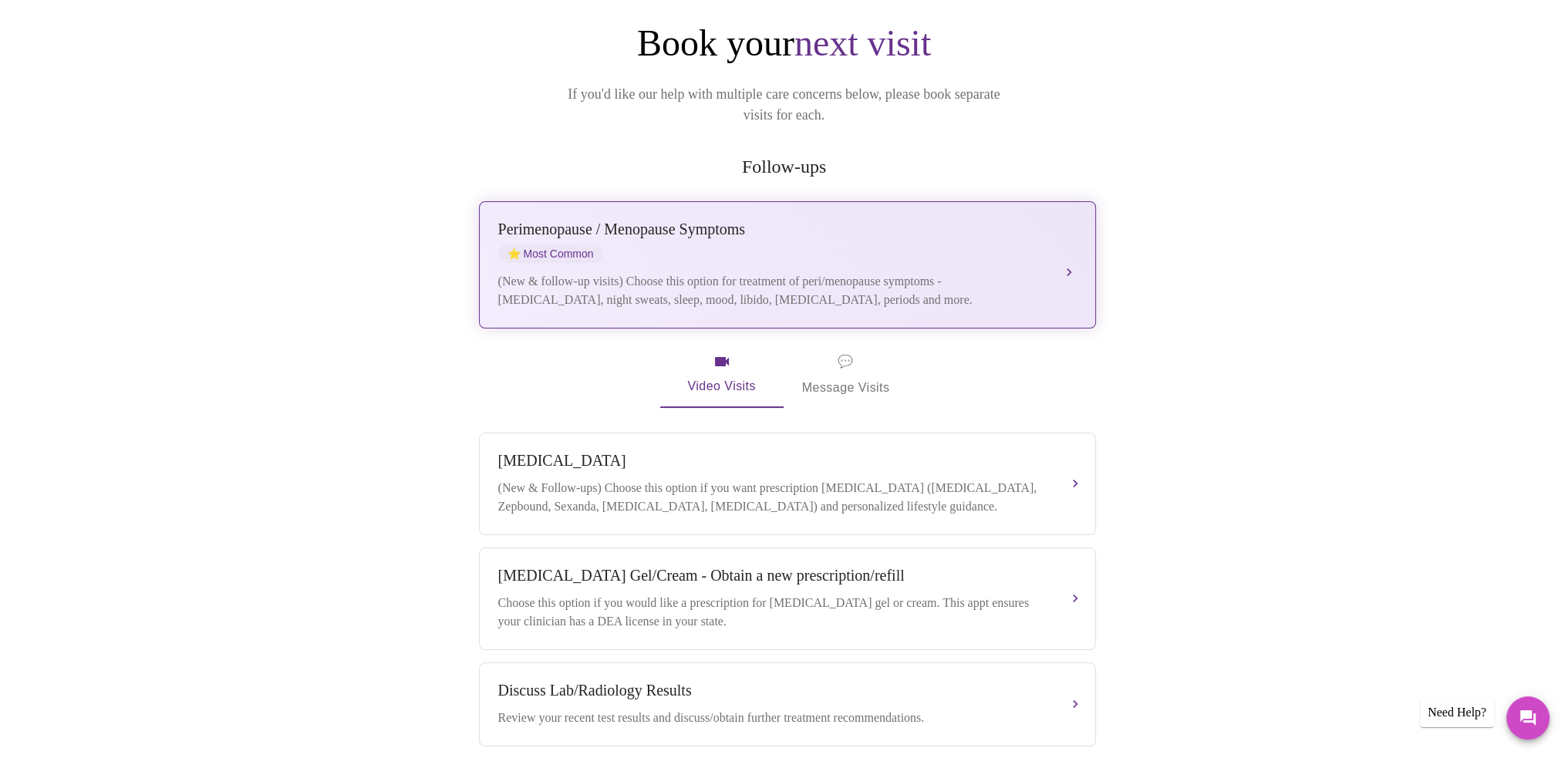
click at [886, 221] on div "[MEDICAL_DATA] / Menopause Symptoms ⭐ Most Common" at bounding box center [772, 242] width 548 height 43
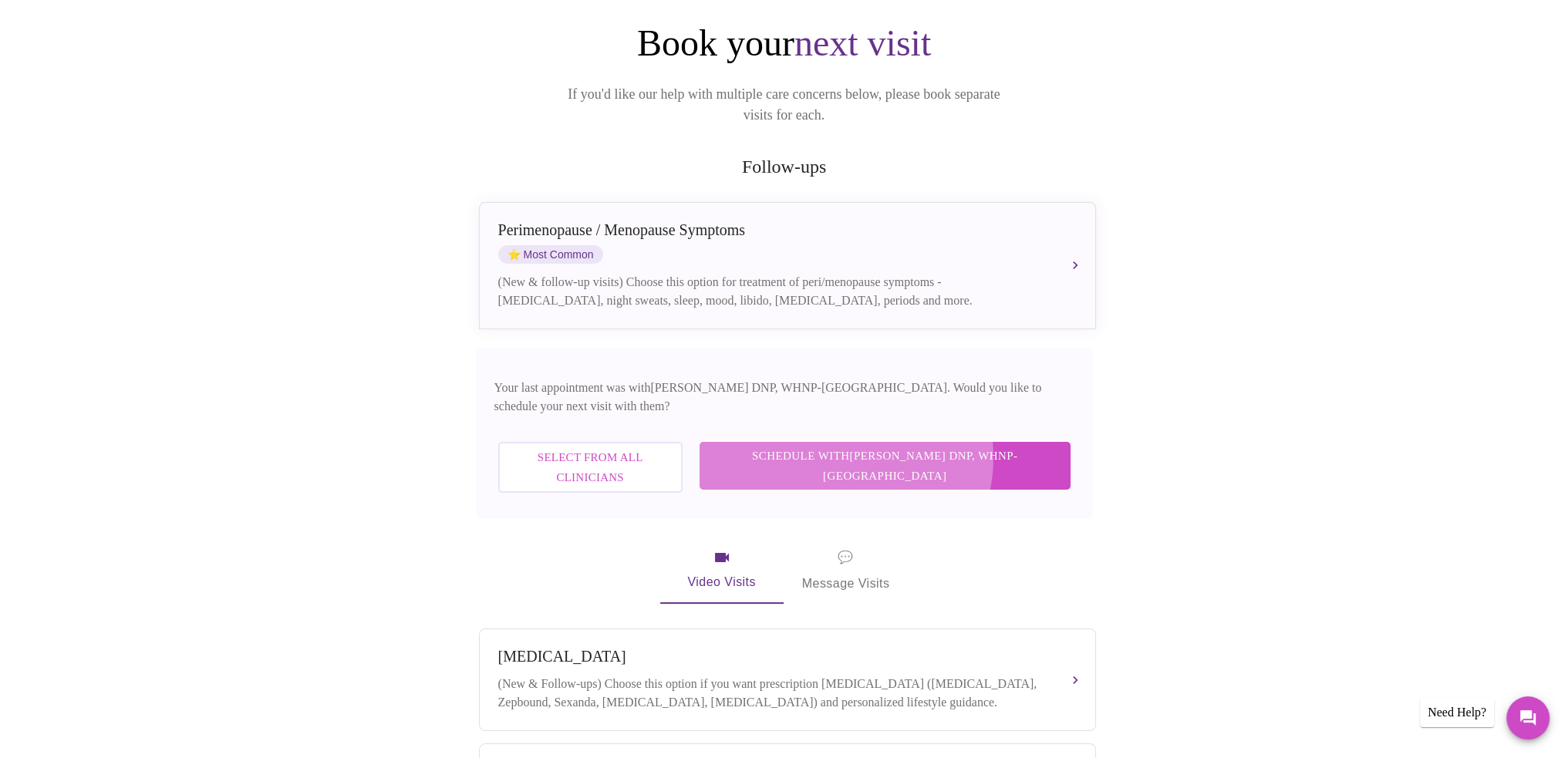
click at [910, 446] on span "Schedule with [PERSON_NAME] DNP, WHNP-BC" at bounding box center [885, 466] width 340 height 41
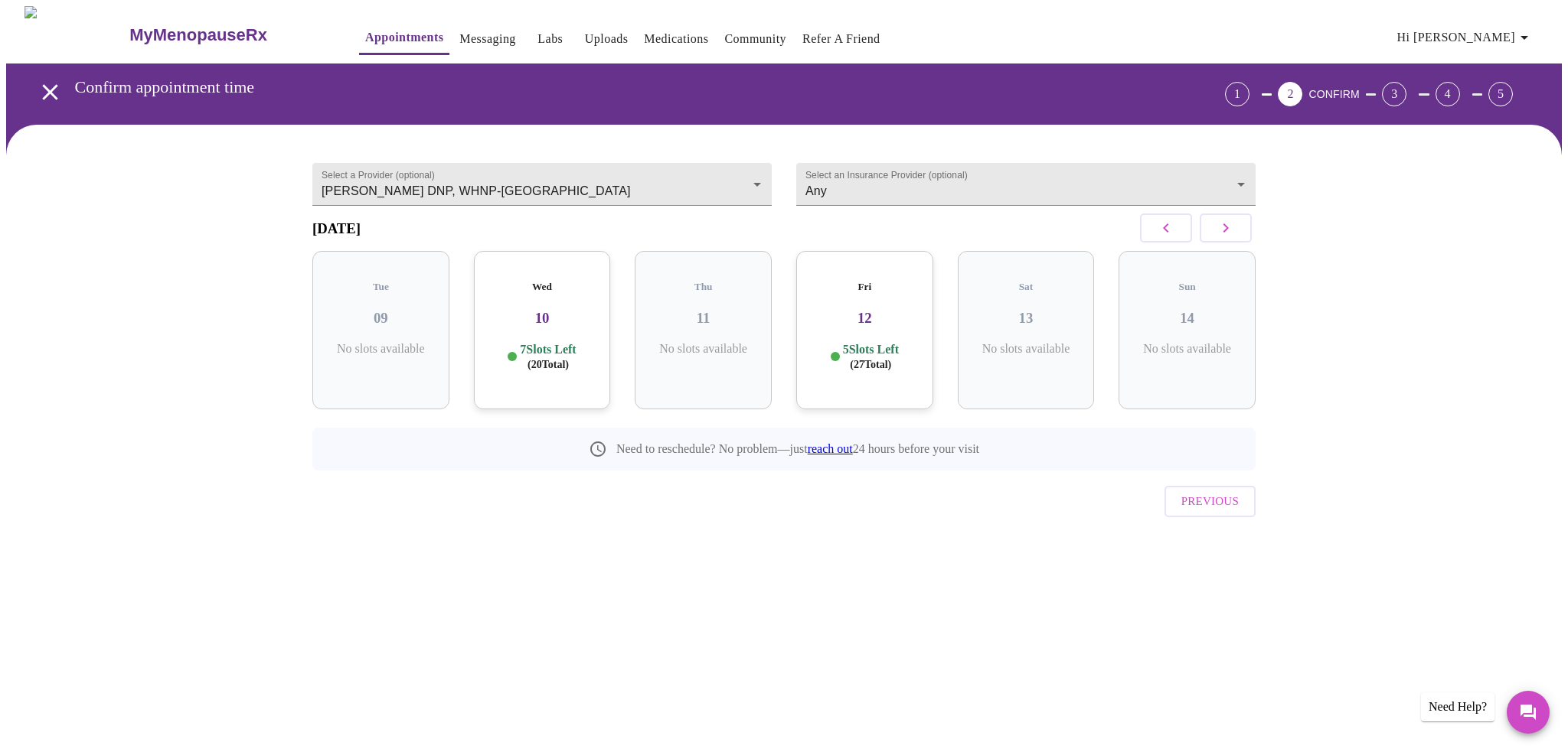
click at [575, 342] on p "7 Slots Left ( 20 Total)" at bounding box center [548, 357] width 56 height 29
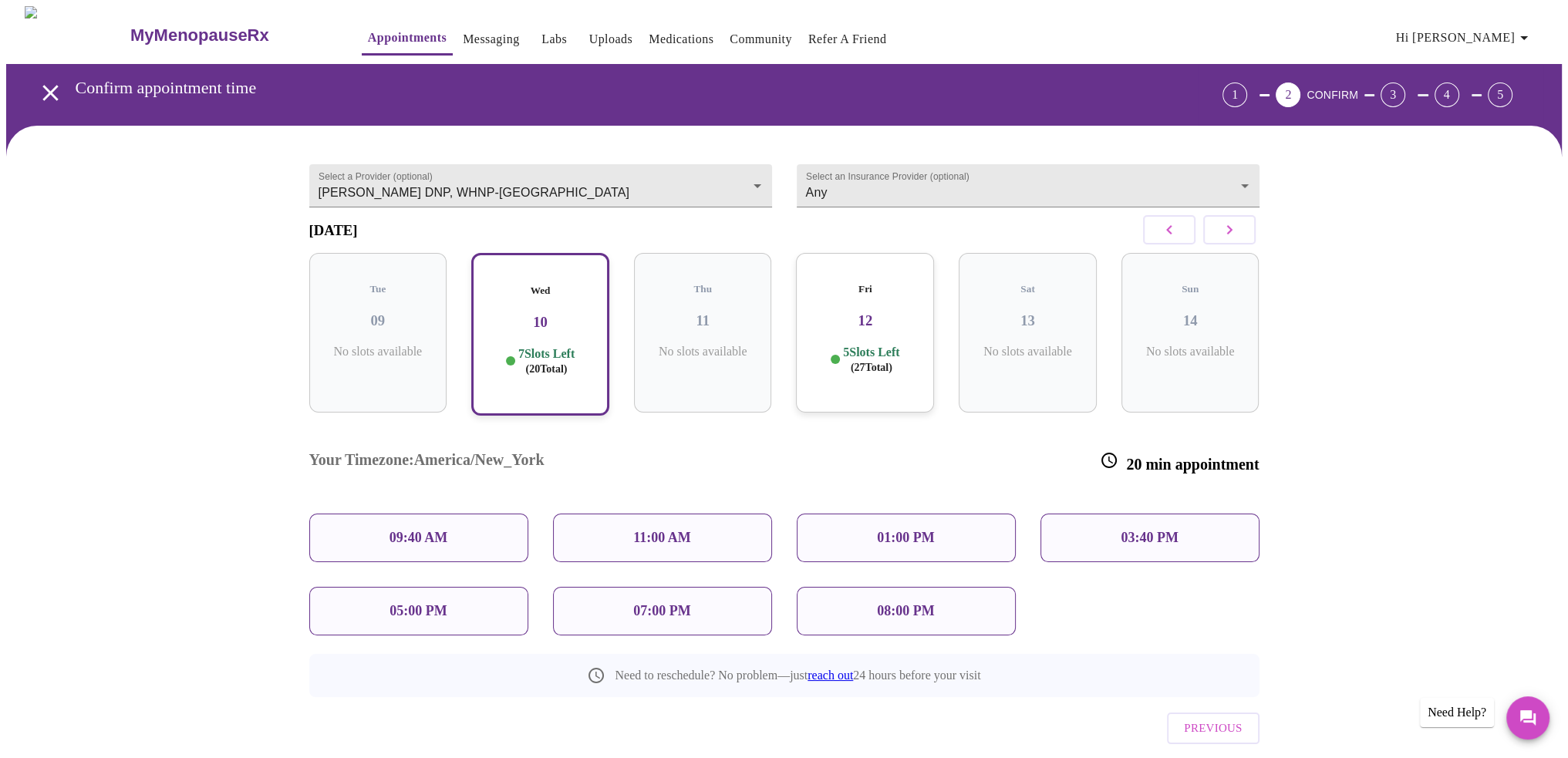
click at [470, 514] on div "09:40 AM" at bounding box center [419, 538] width 219 height 49
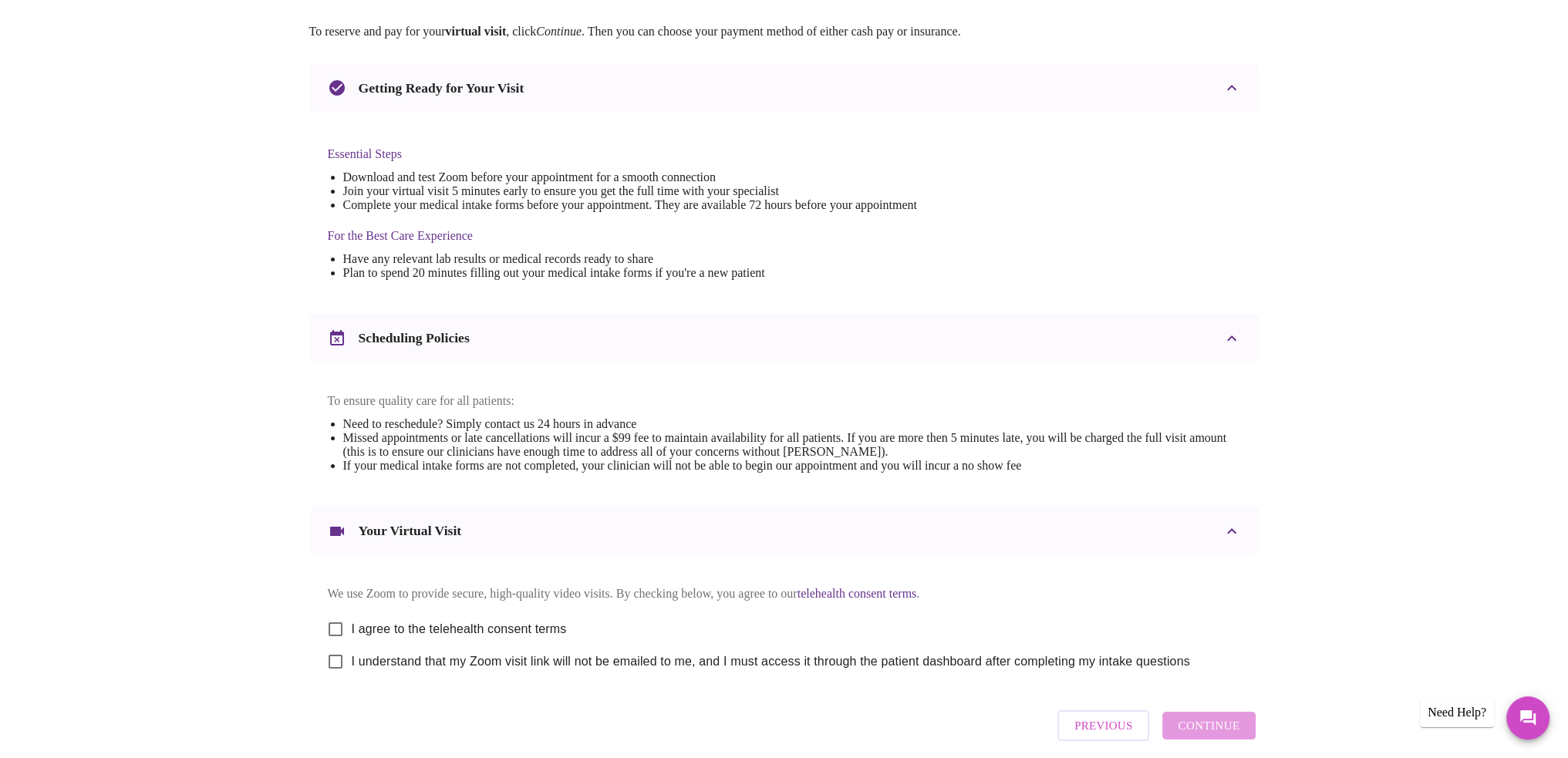
scroll to position [359, 0]
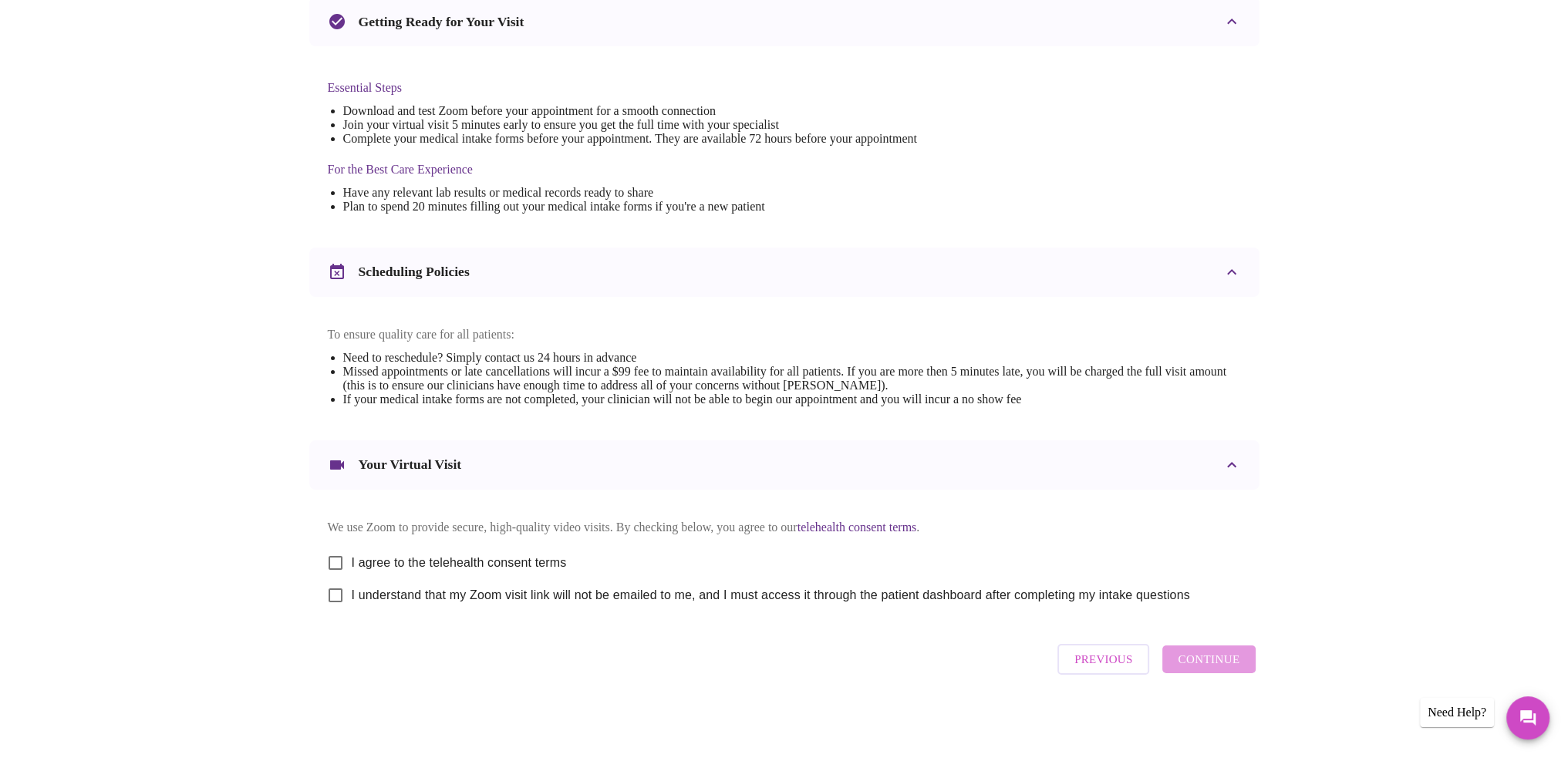
click at [339, 565] on input "I agree to the telehealth consent terms" at bounding box center [335, 563] width 32 height 32
checkbox input "true"
click at [337, 599] on input "I understand that my Zoom visit link will not be emailed to me, and I must acce…" at bounding box center [335, 595] width 32 height 32
checkbox input "true"
click at [1208, 659] on span "Continue" at bounding box center [1209, 659] width 62 height 20
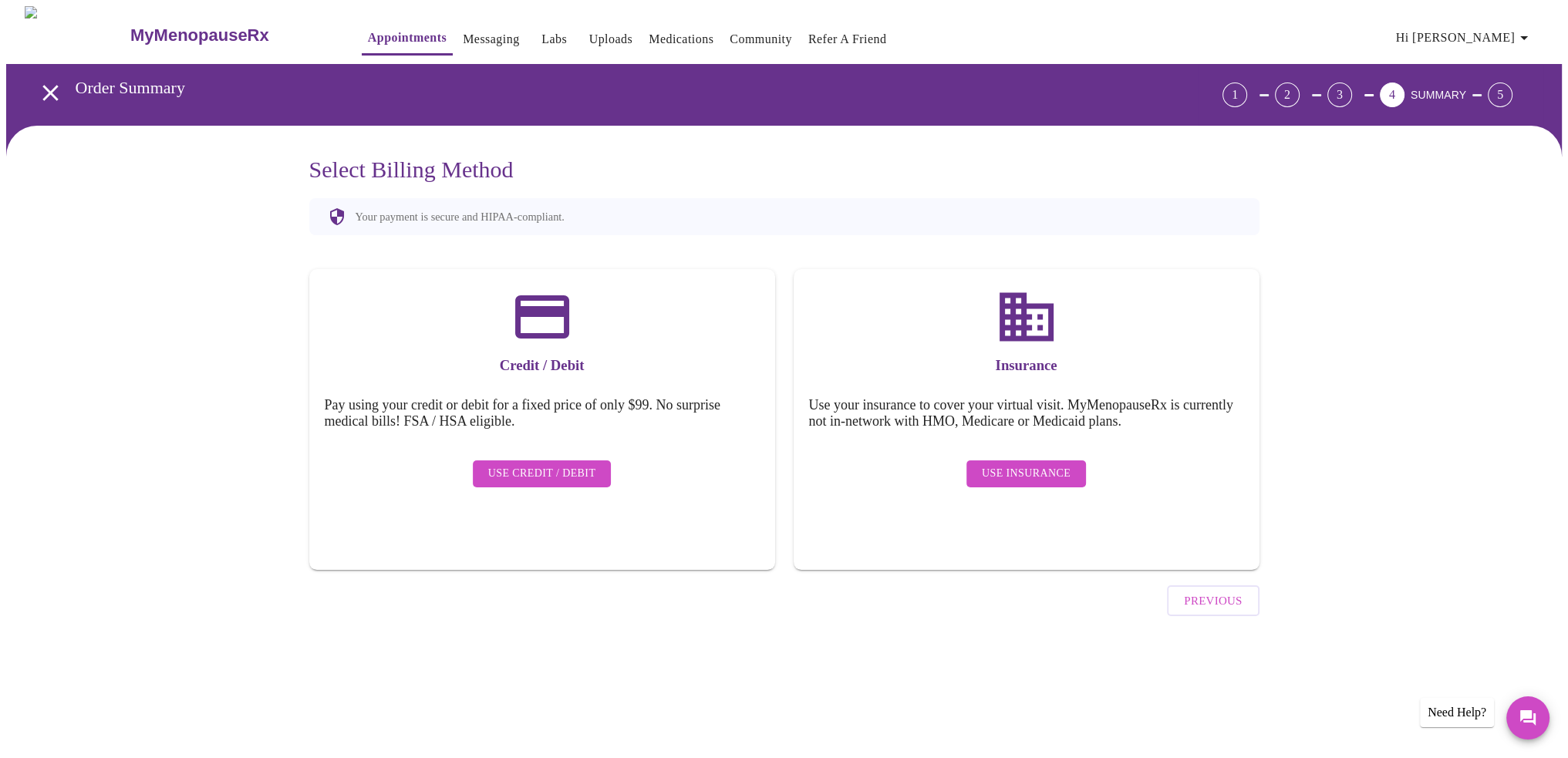
scroll to position [0, 0]
click at [1048, 464] on span "Use Insurance" at bounding box center [1032, 474] width 89 height 19
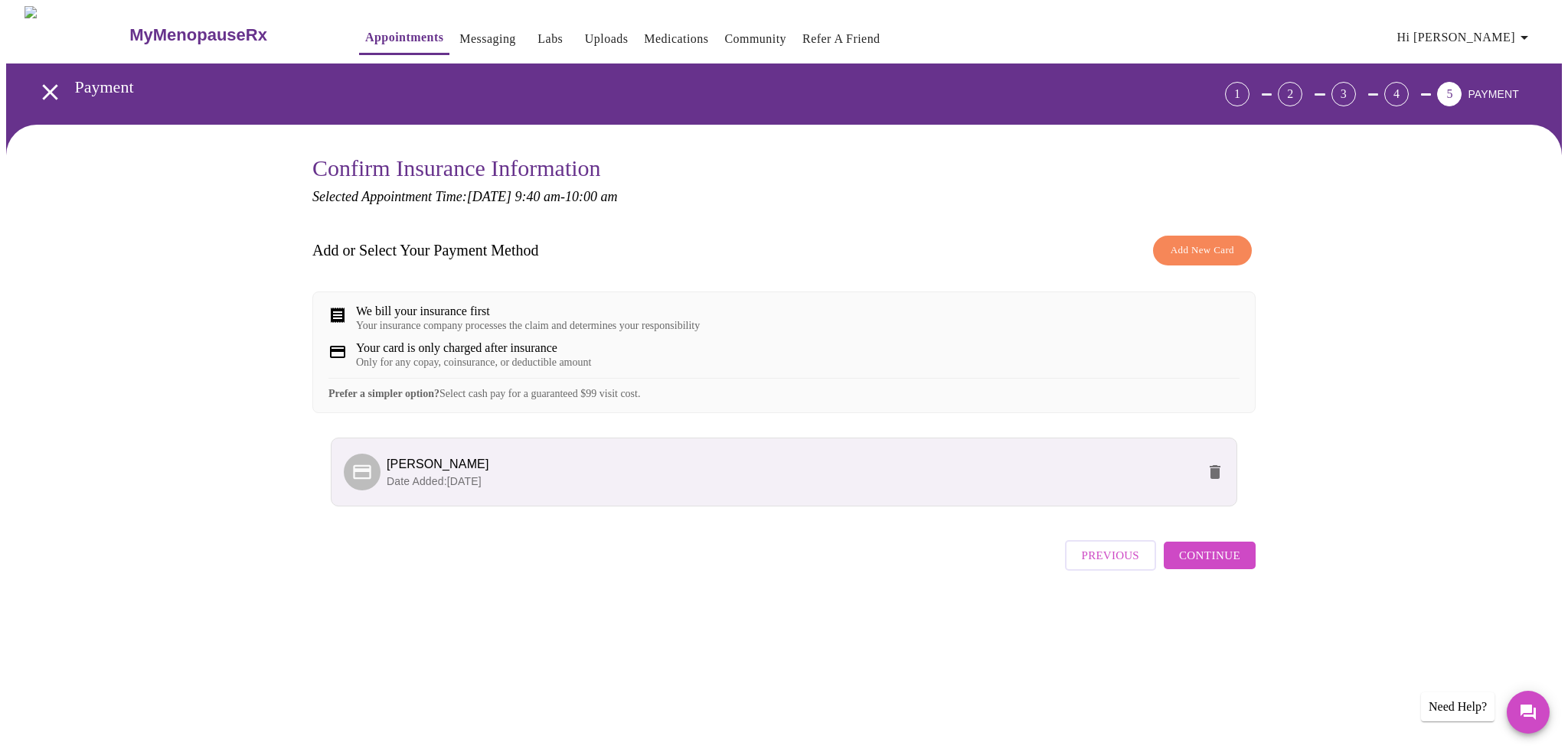
click at [1236, 566] on span "Continue" at bounding box center [1210, 556] width 61 height 20
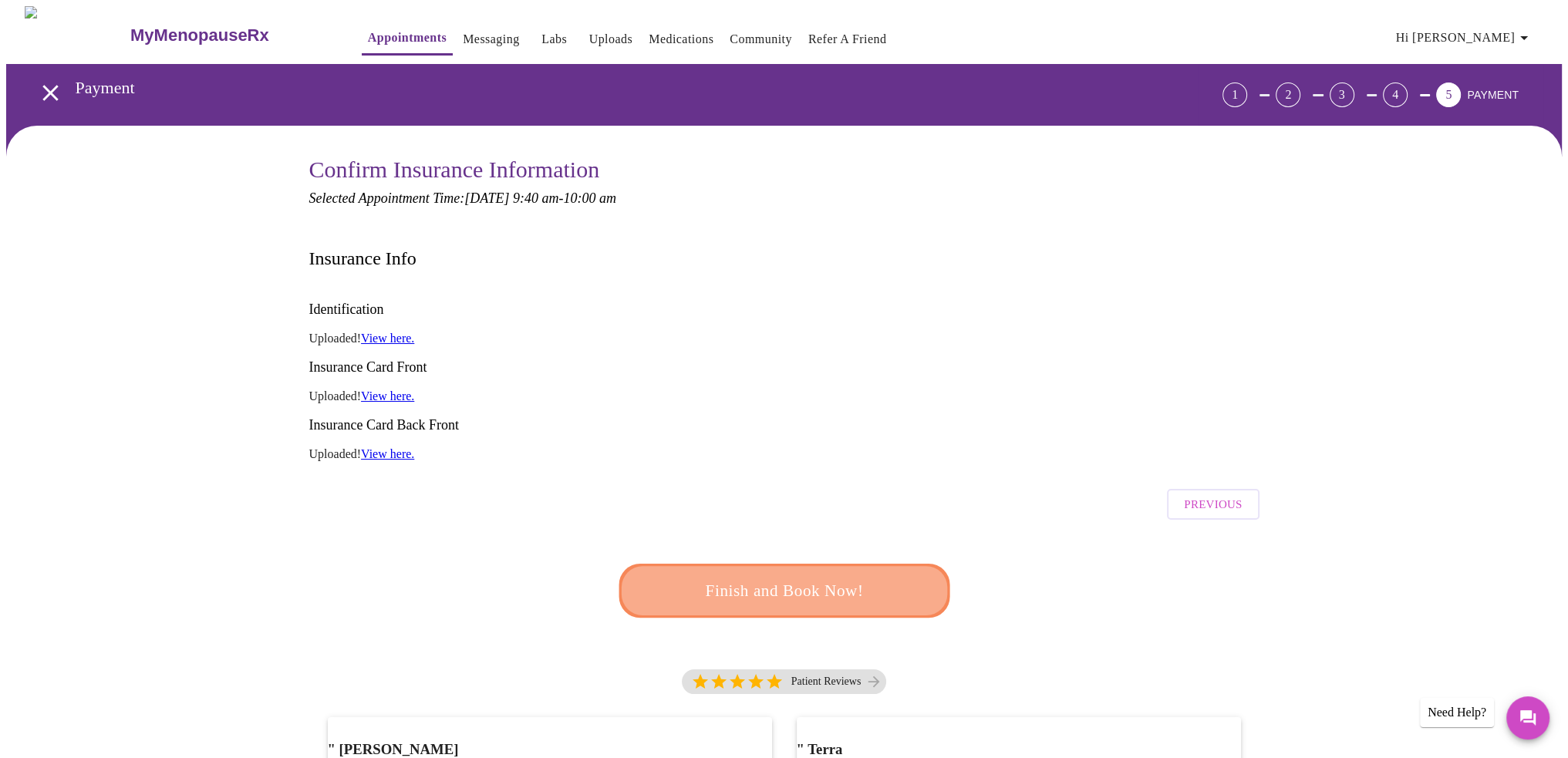
click at [834, 577] on span "Finish and Book Now!" at bounding box center [784, 591] width 285 height 29
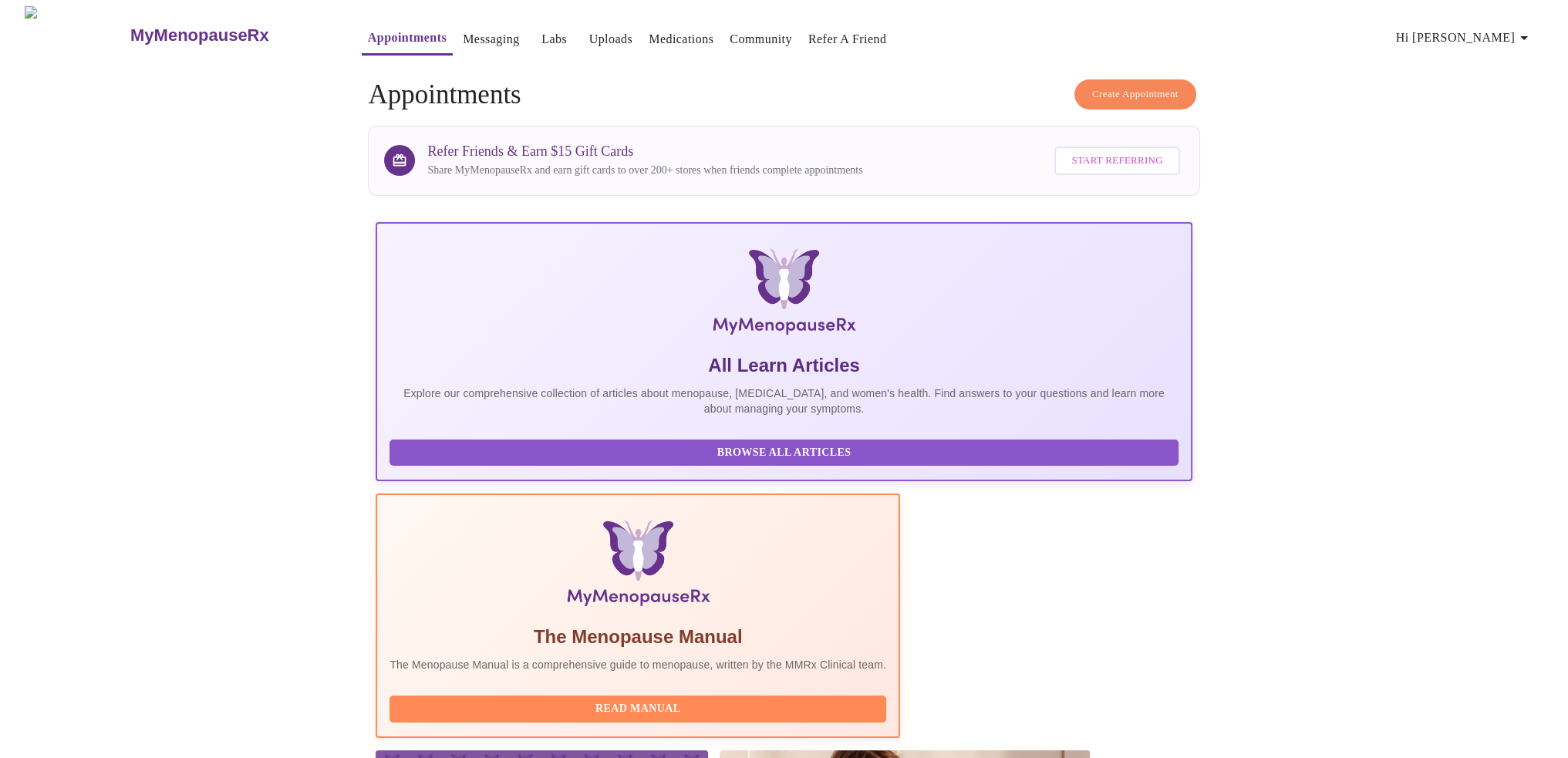
click at [463, 40] on link "Messaging" at bounding box center [491, 39] width 57 height 22
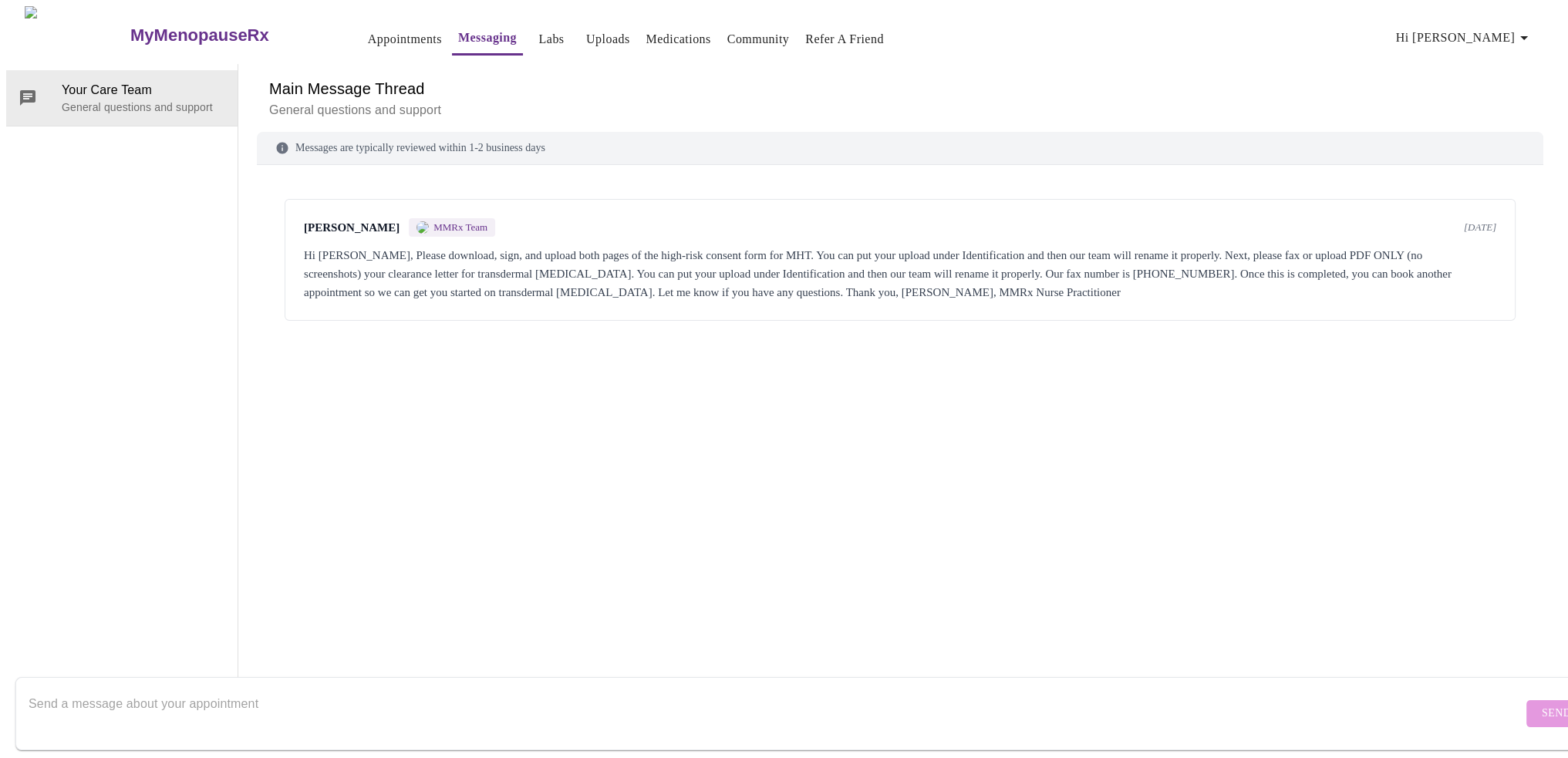
scroll to position [58, 0]
click at [468, 689] on textarea "Send a message about your appointment" at bounding box center [775, 714] width 1494 height 50
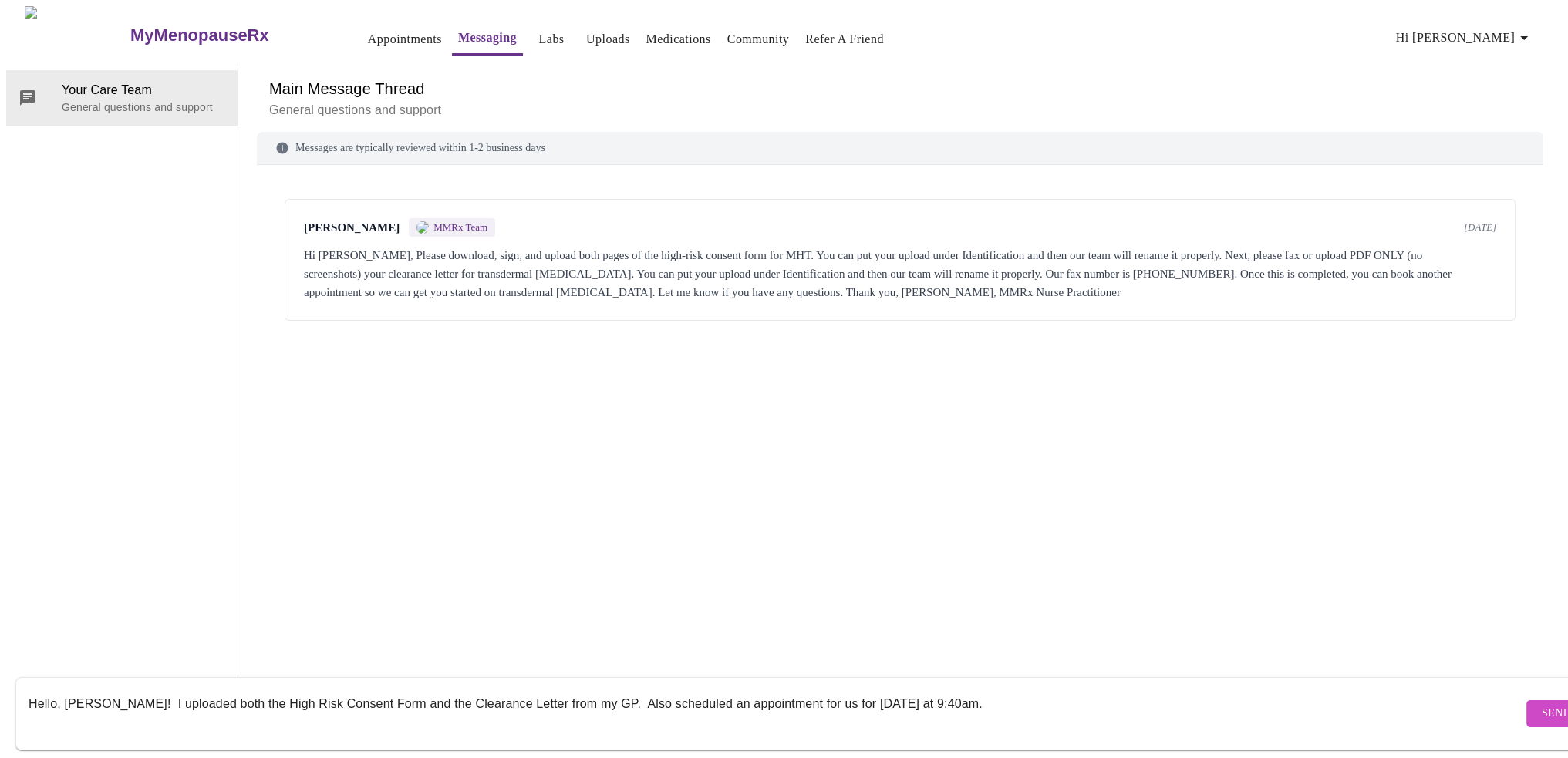
type textarea "Hello, [PERSON_NAME]! I uploaded both the High Risk Consent Form and the Cleara…"
drag, startPoint x: 1529, startPoint y: 709, endPoint x: 1525, endPoint y: 702, distance: 8.1
click at [1542, 704] on span "Send" at bounding box center [1557, 714] width 30 height 19
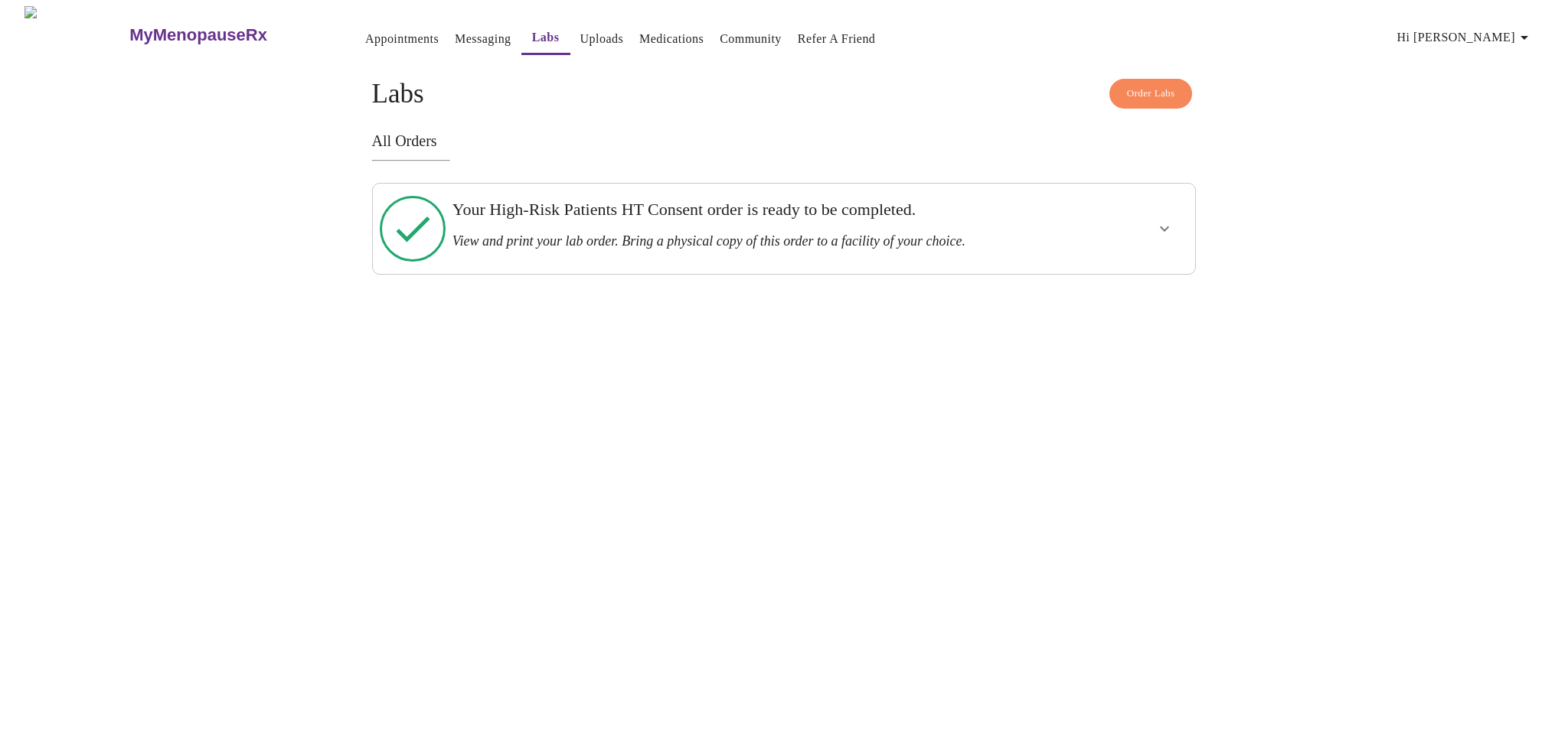
click at [1148, 226] on button "show more" at bounding box center [1165, 228] width 36 height 36
click at [1146, 278] on button "View Order" at bounding box center [1128, 284] width 103 height 29
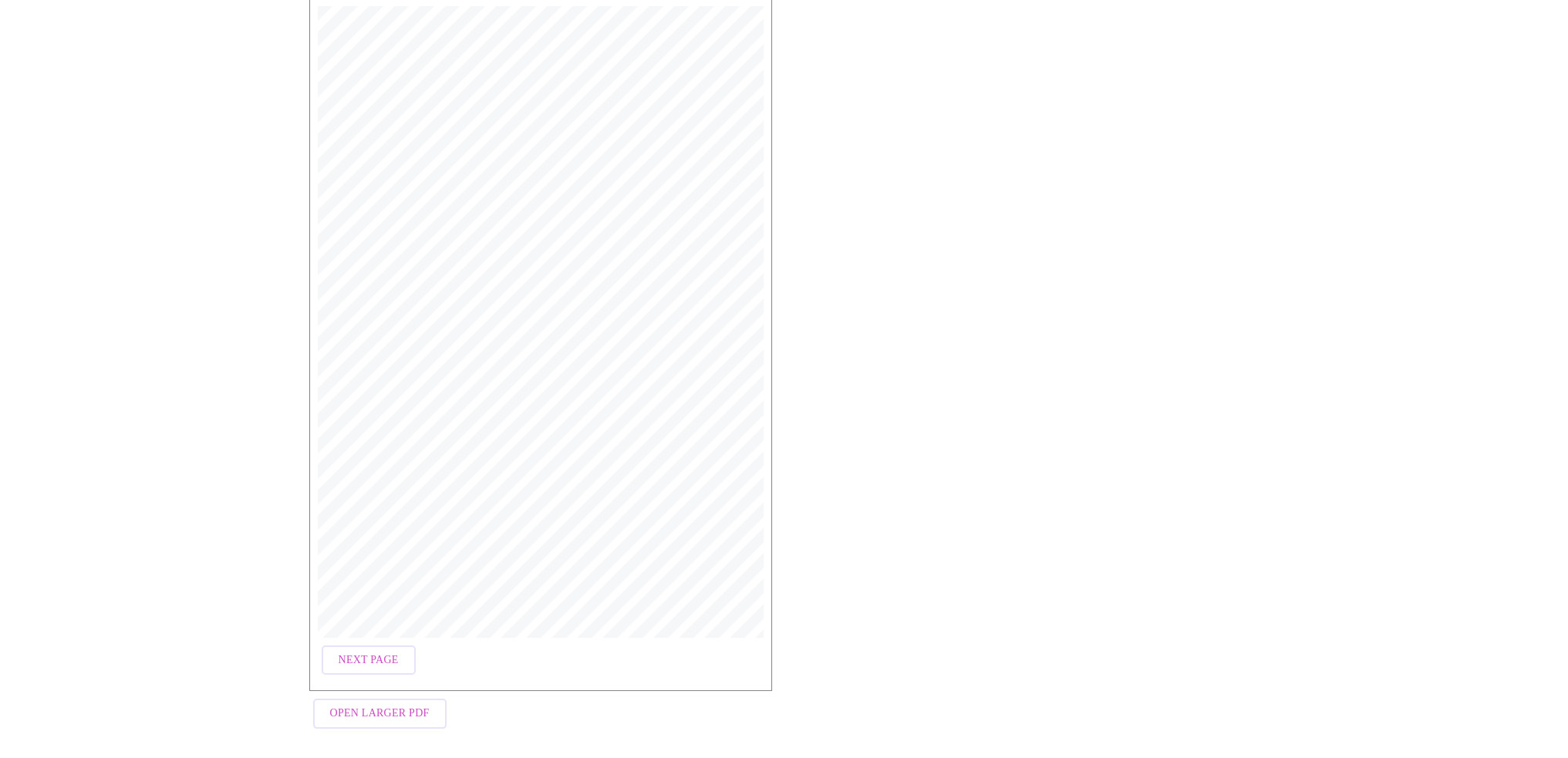
scroll to position [238, 0]
click at [385, 645] on button "Next Page" at bounding box center [369, 659] width 94 height 30
click at [385, 711] on span "Open Larger PDF" at bounding box center [380, 714] width 99 height 19
